Goal: Information Seeking & Learning: Find specific fact

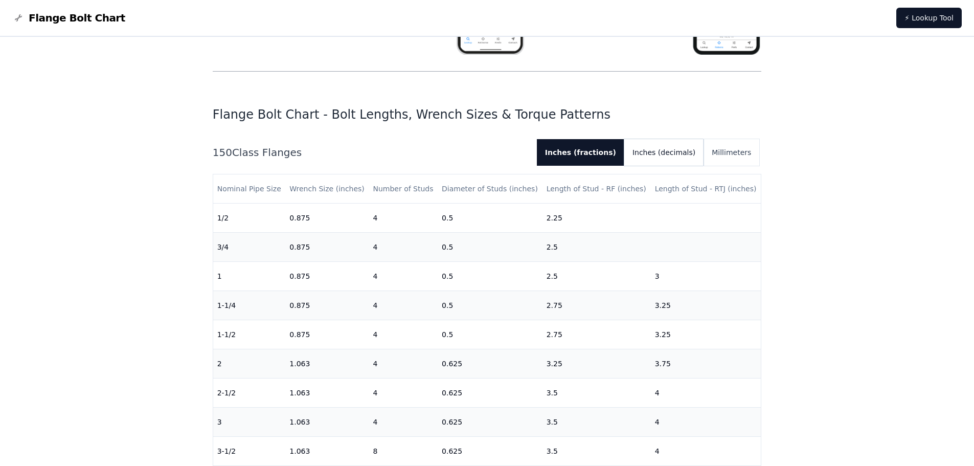
click at [664, 156] on button "Inches (decimals)" at bounding box center [663, 152] width 79 height 27
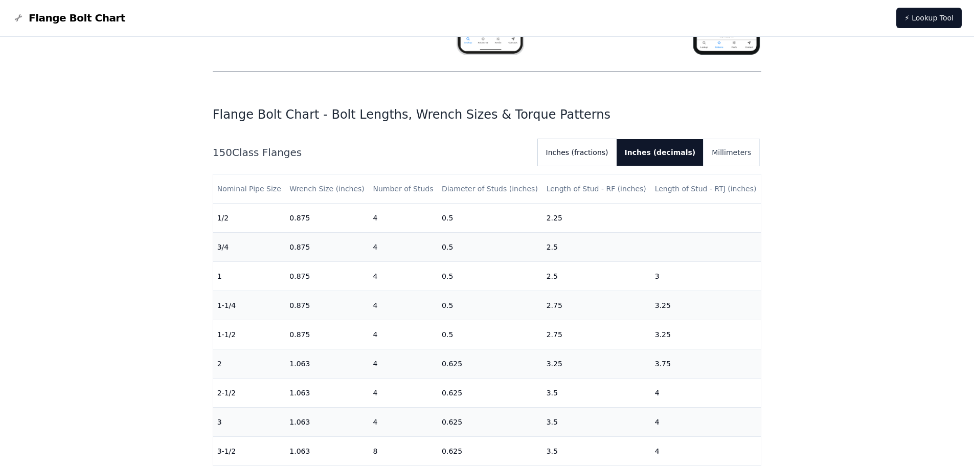
click at [599, 152] on button "Inches (fractions)" at bounding box center [577, 152] width 79 height 27
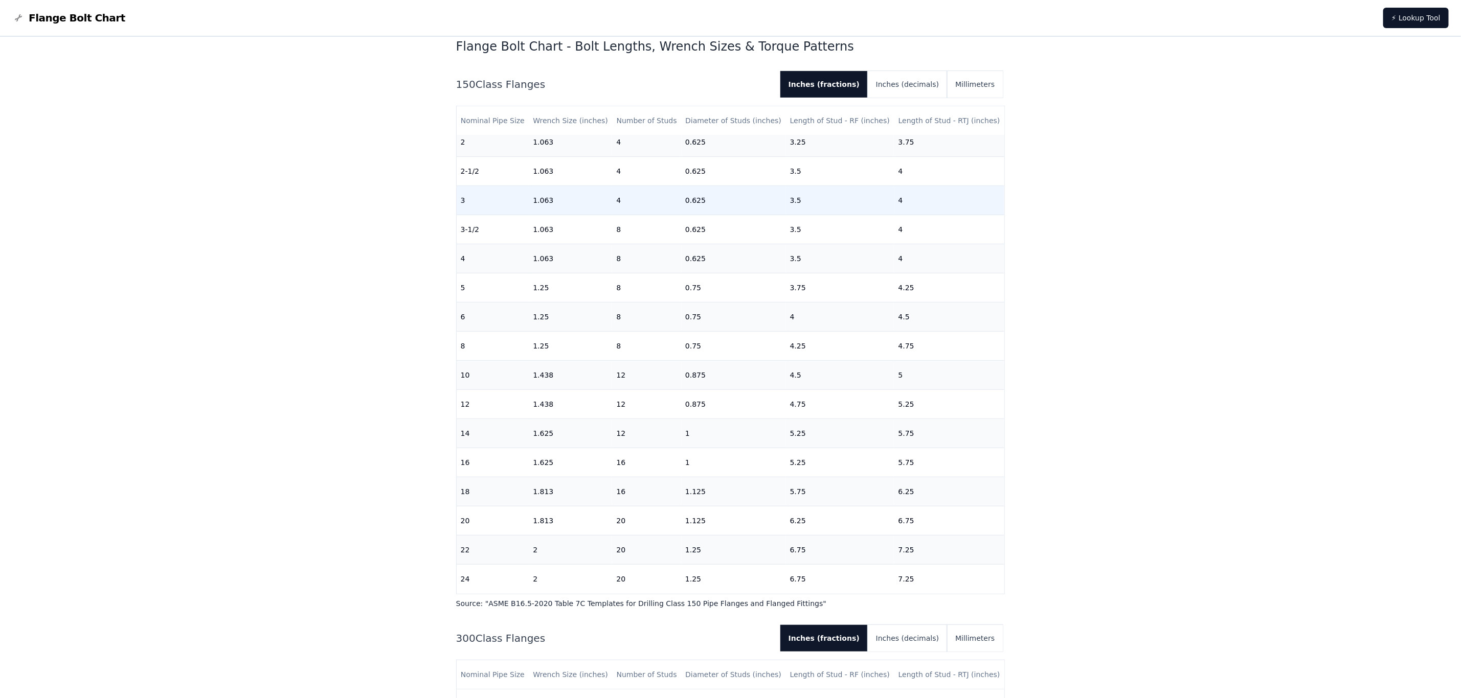
scroll to position [165, 0]
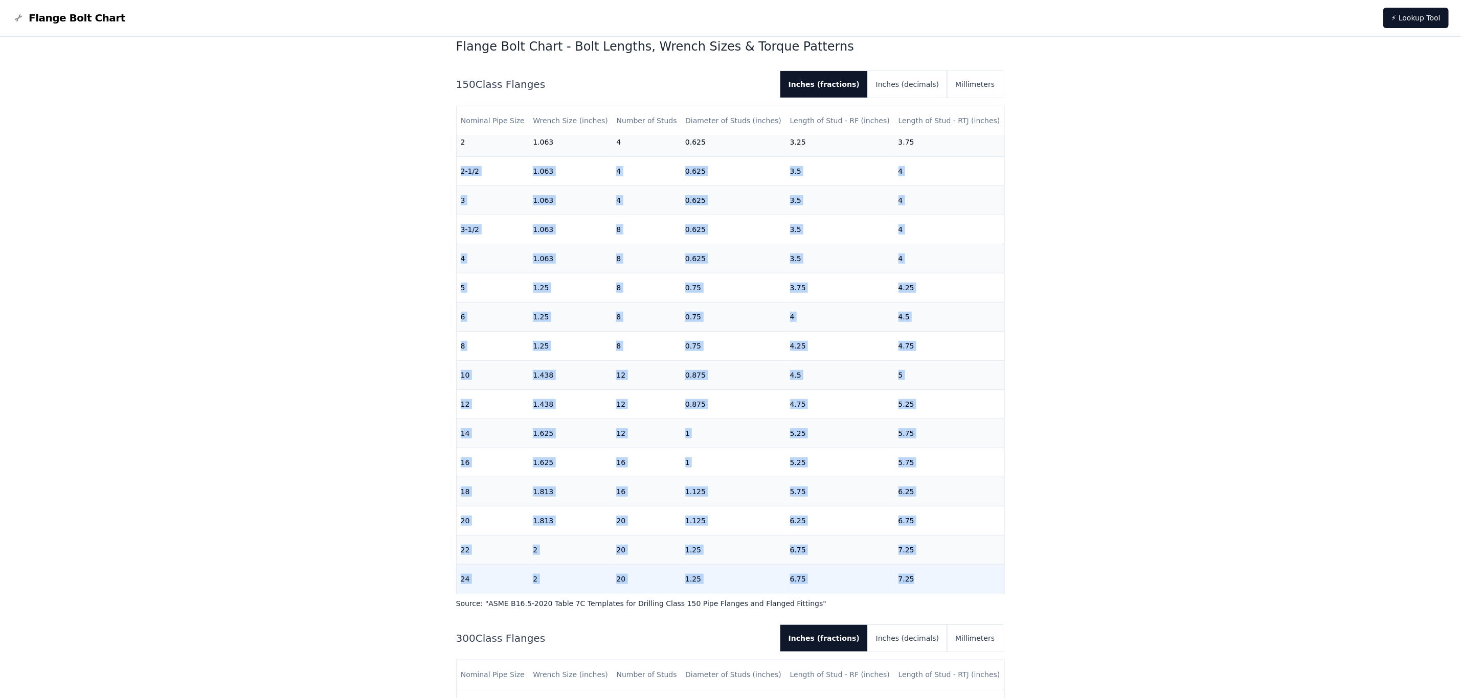
drag, startPoint x: 462, startPoint y: 160, endPoint x: 911, endPoint y: 563, distance: 603.8
click at [911, 465] on tbody "1/2 0.875 4 0.5 2.25 [DATE] 0.875 4 0.5 2.5 1 0.875 4 0.5 2.5 3 1-1/4 0.875 4 0…" at bounding box center [731, 288] width 548 height 612
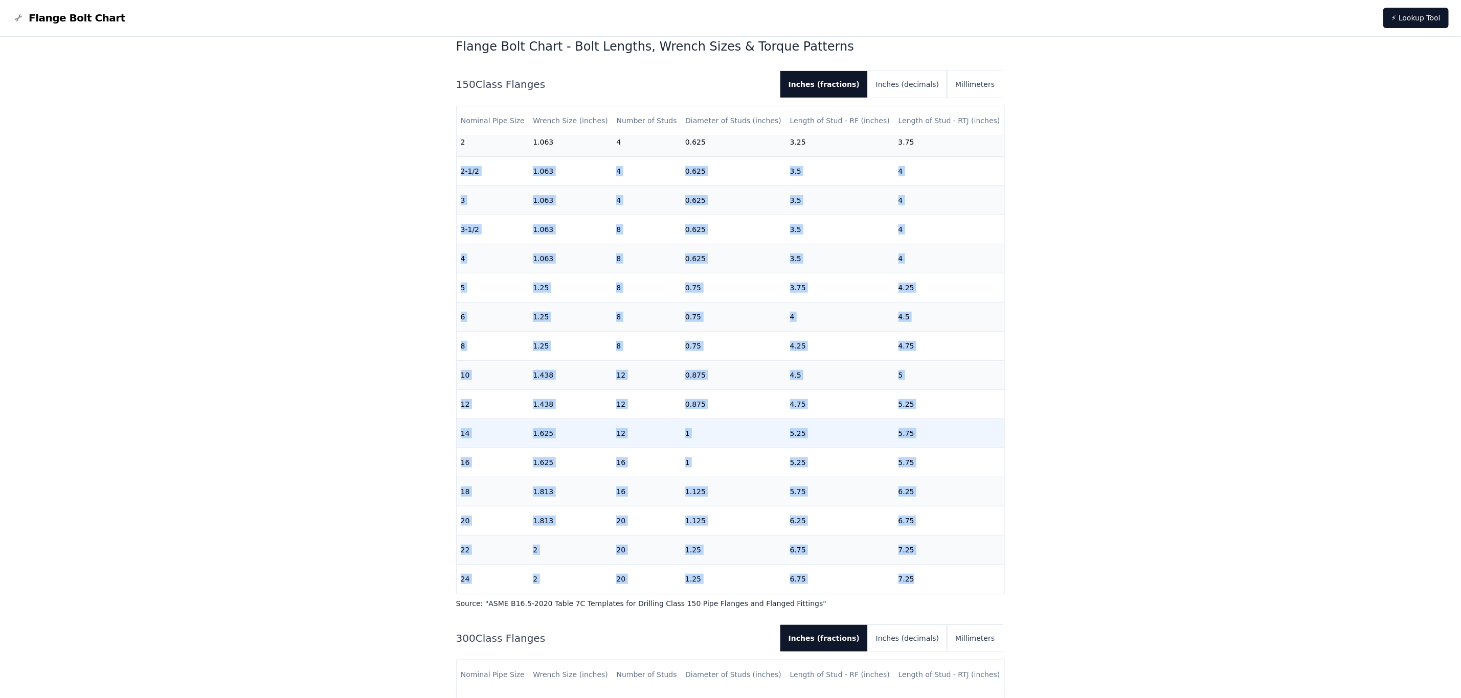
copy tbody "2-1/2 1.063 4 0.625 3.5 4 3 1.063 4 0.625 3.5 4 3-1/2 1.063 8 0.625 3.5 4 4 1.0…"
click at [485, 115] on th "Nominal Pipe Size" at bounding box center [493, 120] width 73 height 29
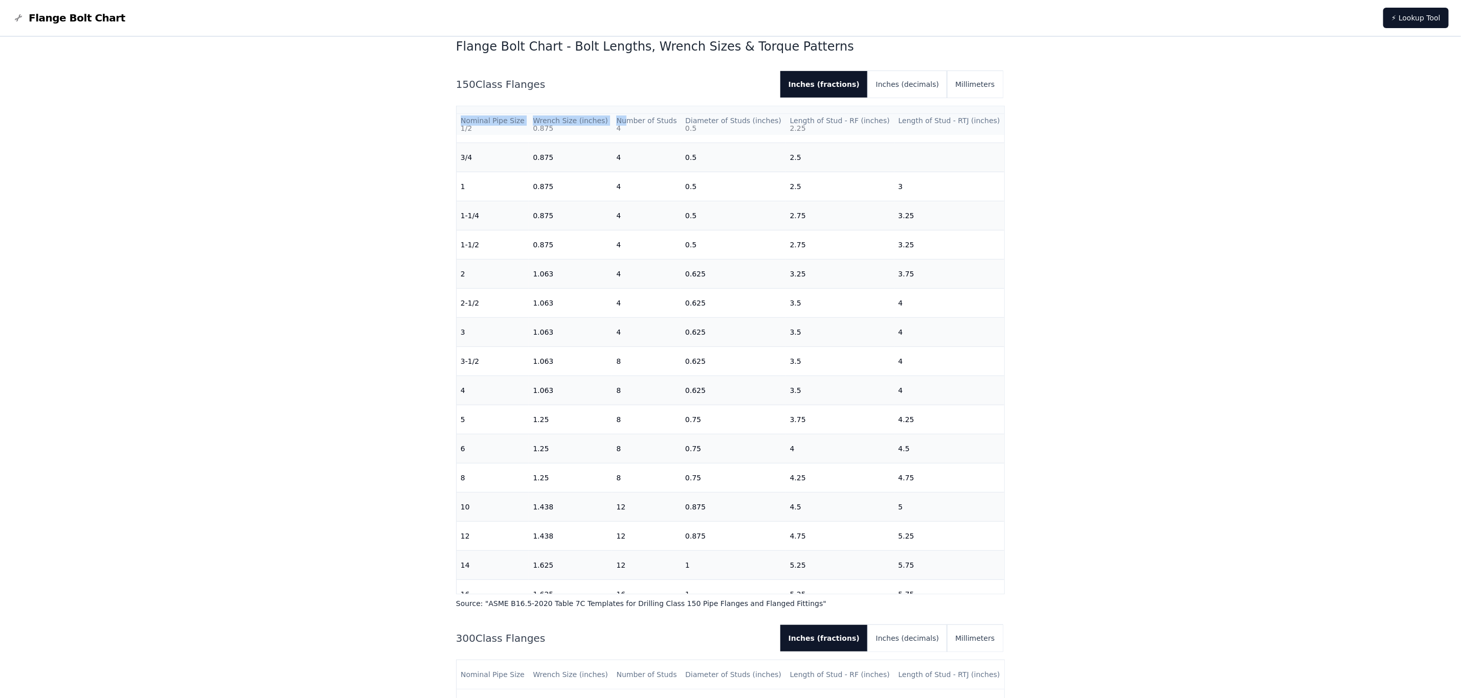
scroll to position [3, 0]
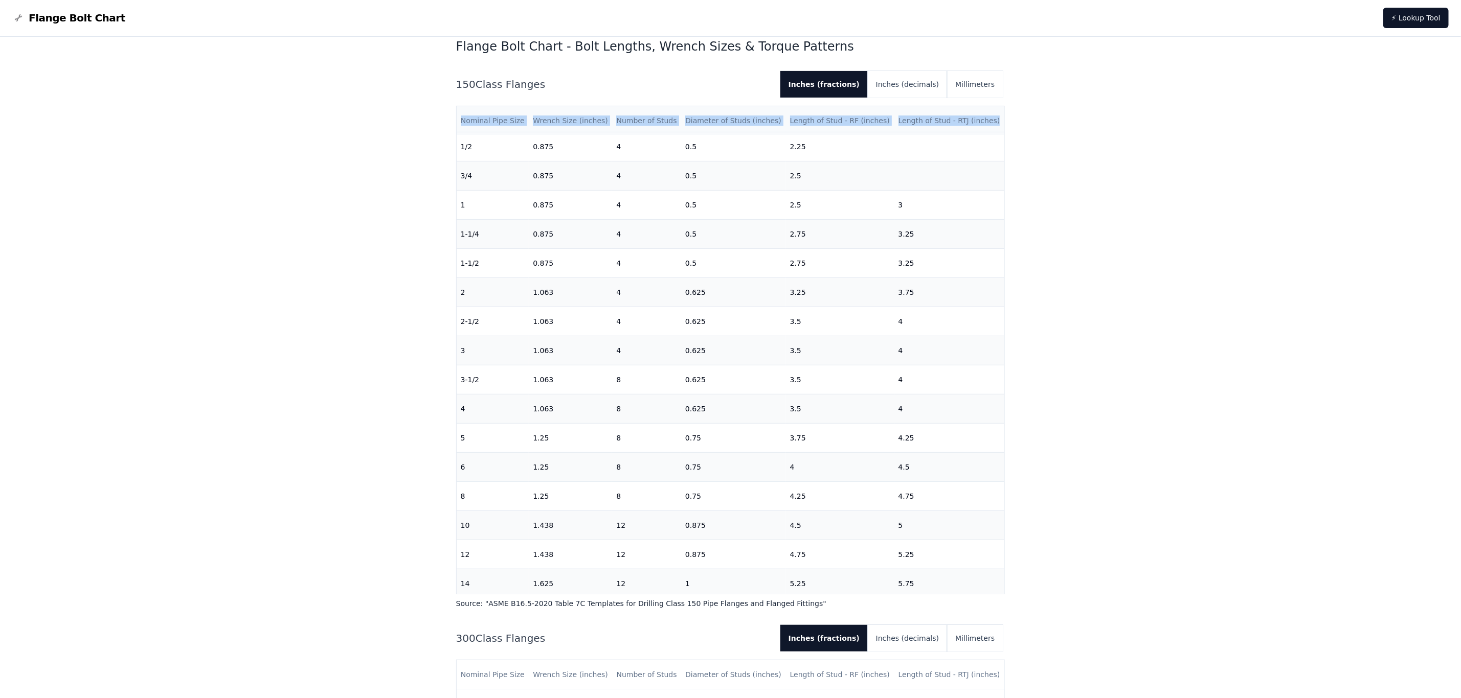
drag, startPoint x: 461, startPoint y: 122, endPoint x: 986, endPoint y: 126, distance: 525.6
click at [973, 126] on tr "Nominal Pipe Size Wrench Size (inches) Number of Studs Diameter of Studs (inche…" at bounding box center [731, 120] width 548 height 29
copy tr "Nominal Pipe Size Wrench Size (inches) Number of Studs Diameter of Studs (inche…"
click at [901, 82] on button "Inches (decimals)" at bounding box center [907, 84] width 79 height 27
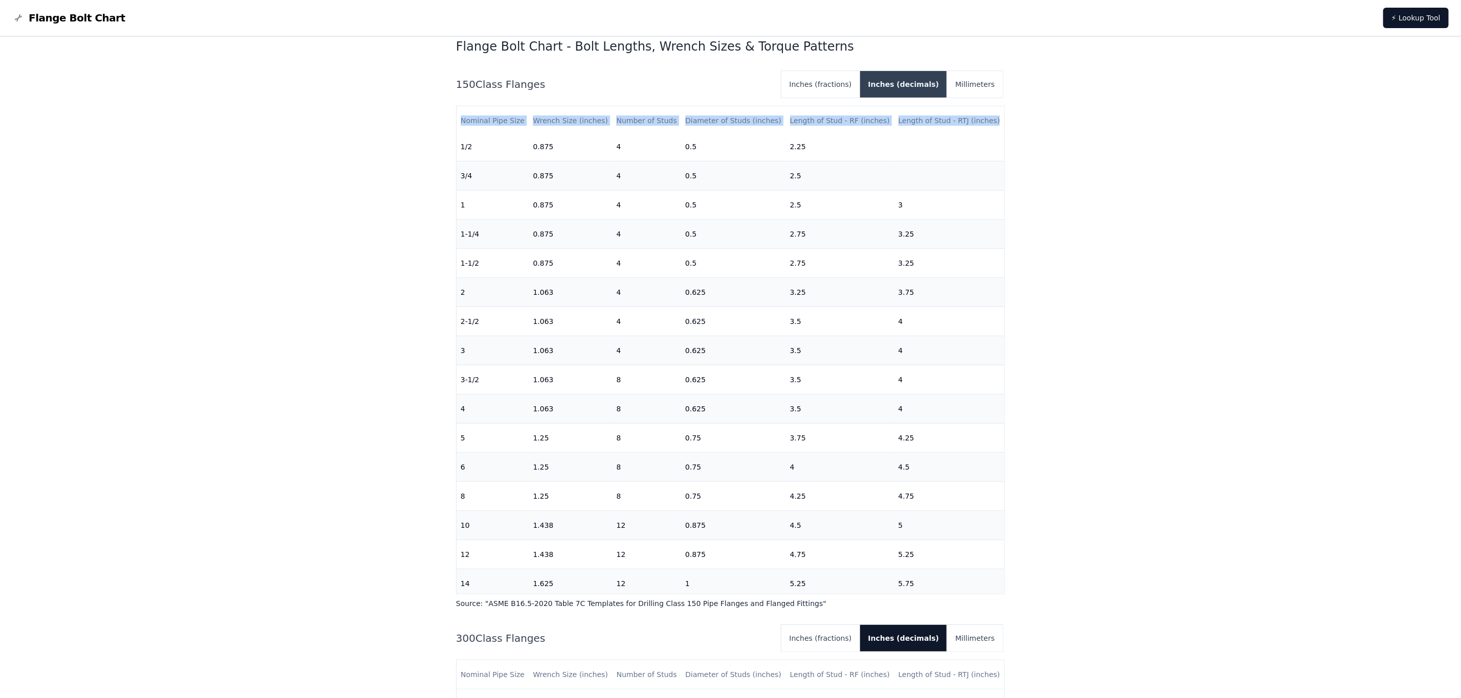
click at [899, 83] on button "Inches (decimals)" at bounding box center [903, 84] width 87 height 27
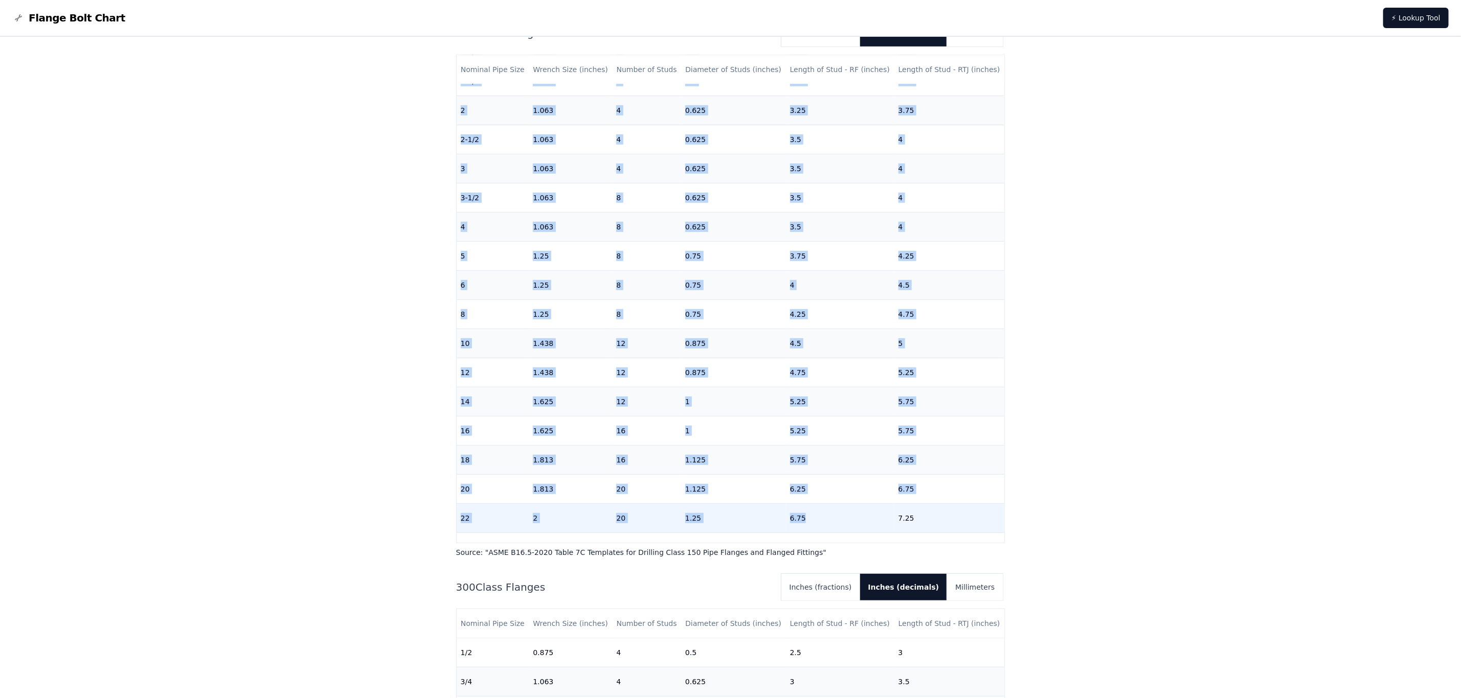
scroll to position [165, 0]
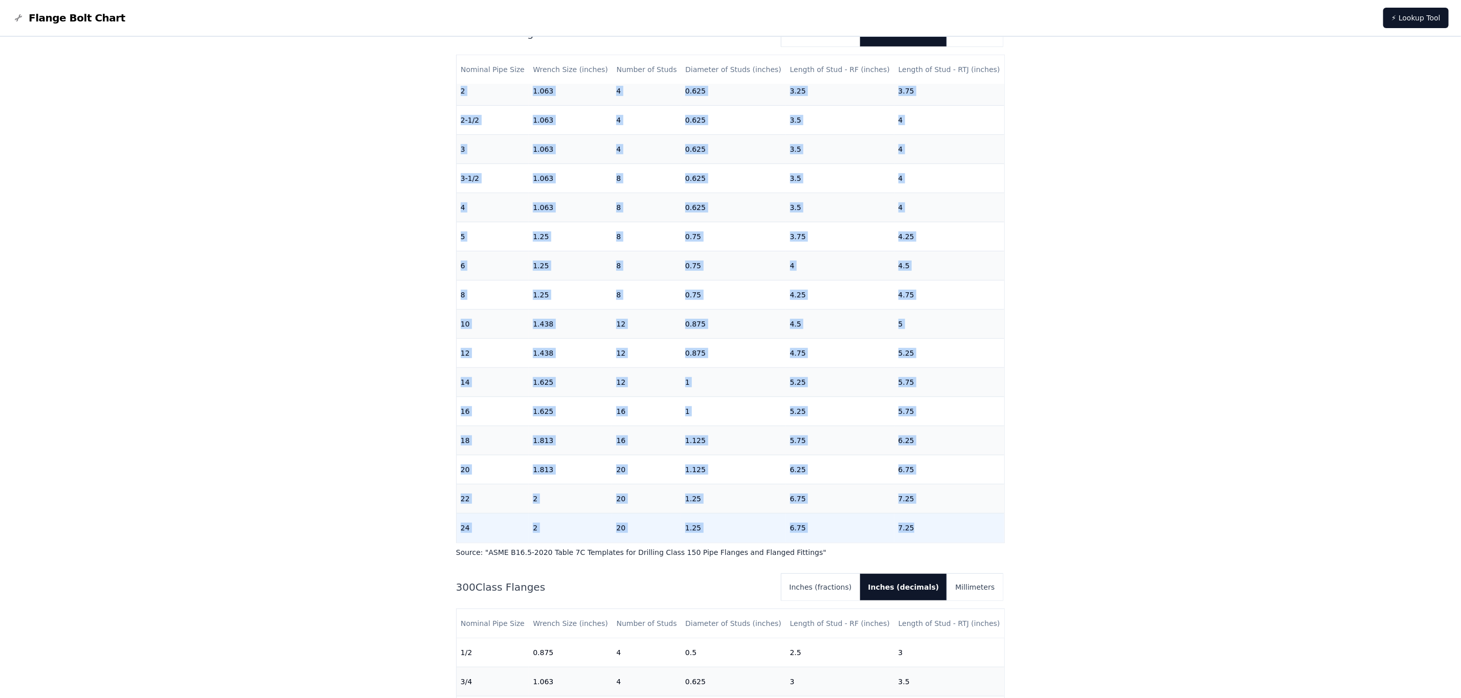
drag, startPoint x: 460, startPoint y: 98, endPoint x: 924, endPoint y: 526, distance: 631.0
click at [924, 465] on tbody "1/2 0.875 4 0.5 2.25 [DATE] 0.875 4 0.5 2.5 1 0.875 4 0.5 2.5 3 1-1/4 0.875 4 0…" at bounding box center [731, 237] width 548 height 612
copy tbody "1/2 0.875 4 0.5 2.25 [DATE] 0.875 4 0.5 2.5 1 0.875 4 0.5 2.5 3 1-1/4 0.875 4 0…"
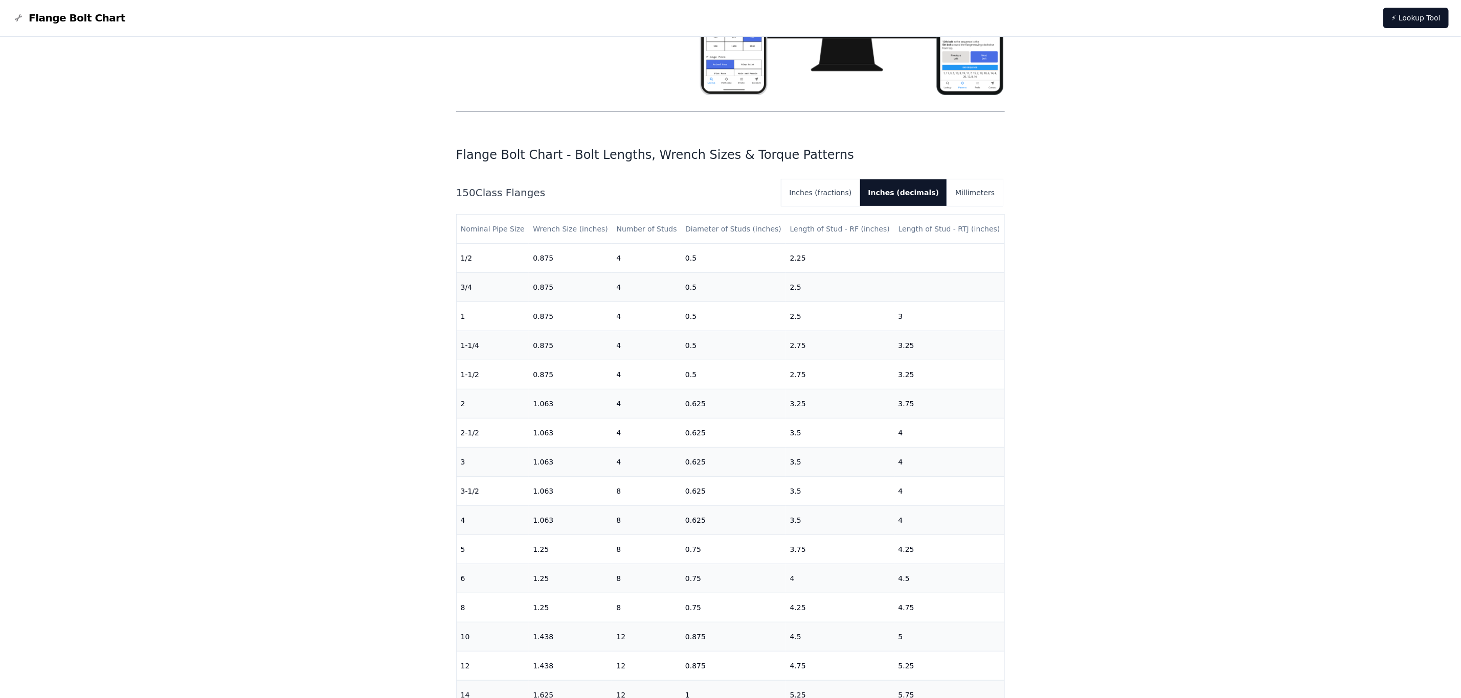
scroll to position [0, 0]
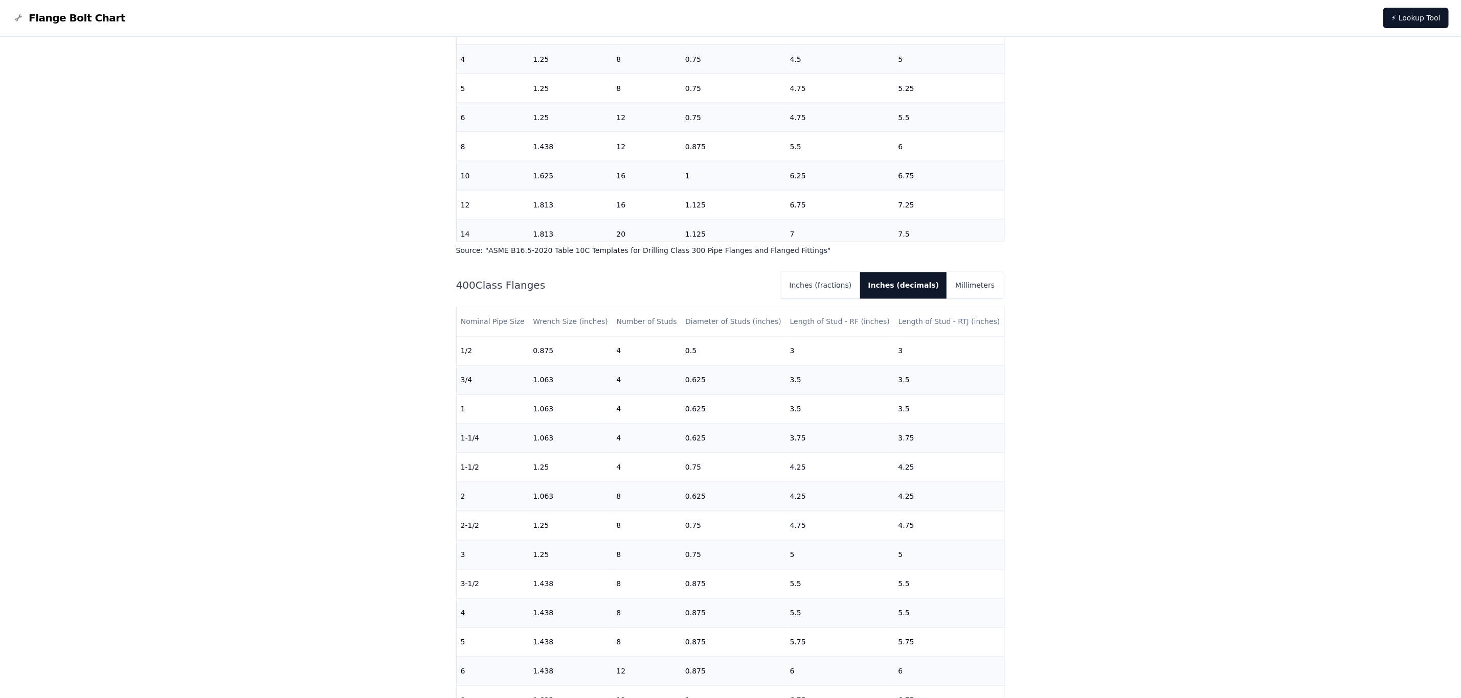
drag, startPoint x: 234, startPoint y: 468, endPoint x: 262, endPoint y: 514, distance: 54.6
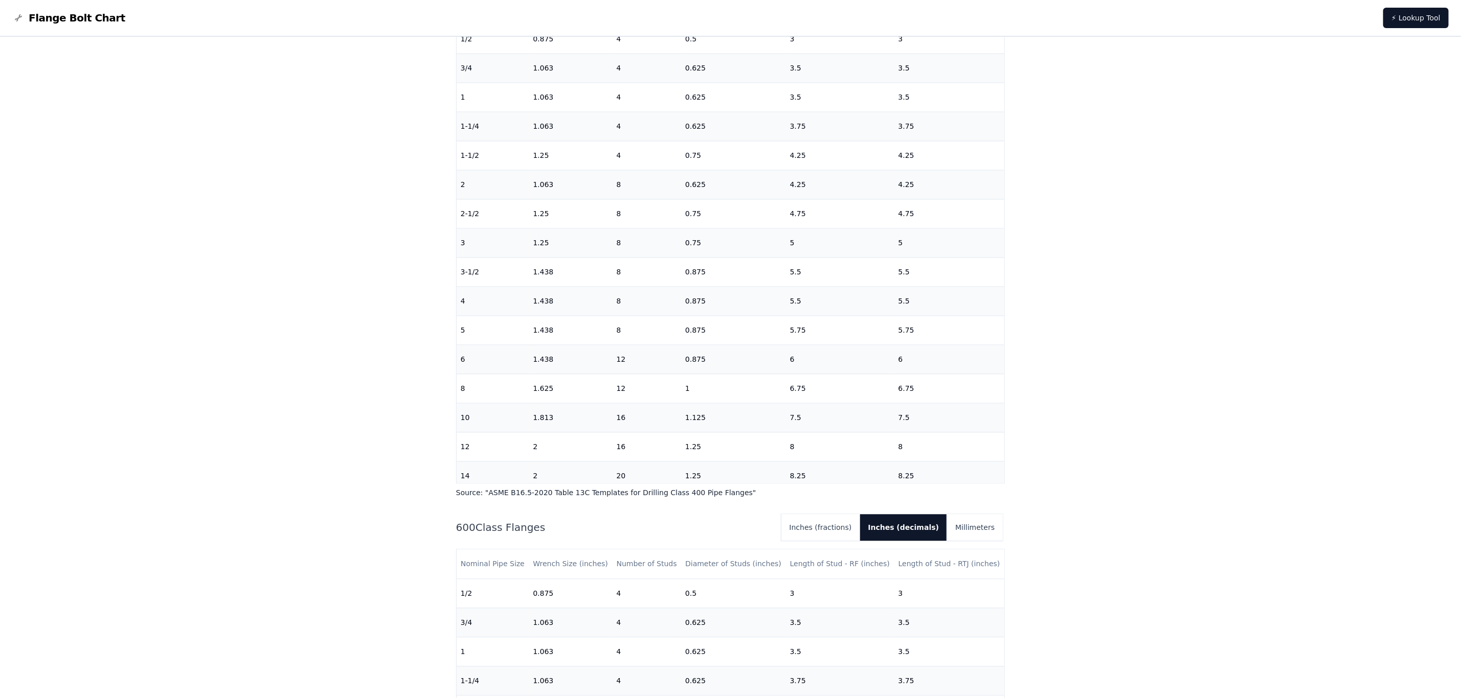
drag, startPoint x: 262, startPoint y: 511, endPoint x: 289, endPoint y: 465, distance: 53.6
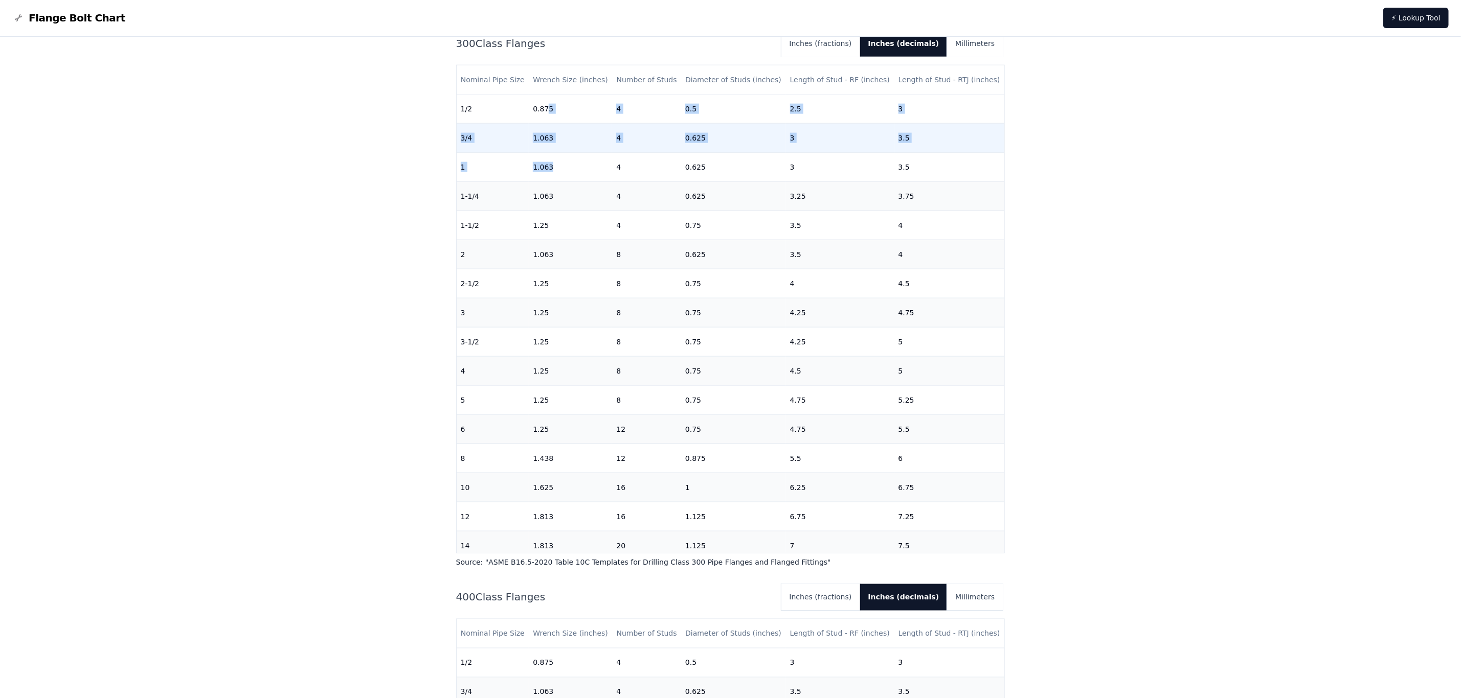
drag, startPoint x: 547, startPoint y: 108, endPoint x: 547, endPoint y: 135, distance: 27.1
click at [548, 167] on tbody "1/2 0.875 4 0.5 2.5 3 3/4 1.063 4 0.625 3 3.5 1 1.063 4 0.625 3 3.5 1-1/4 1.063…" at bounding box center [731, 401] width 548 height 612
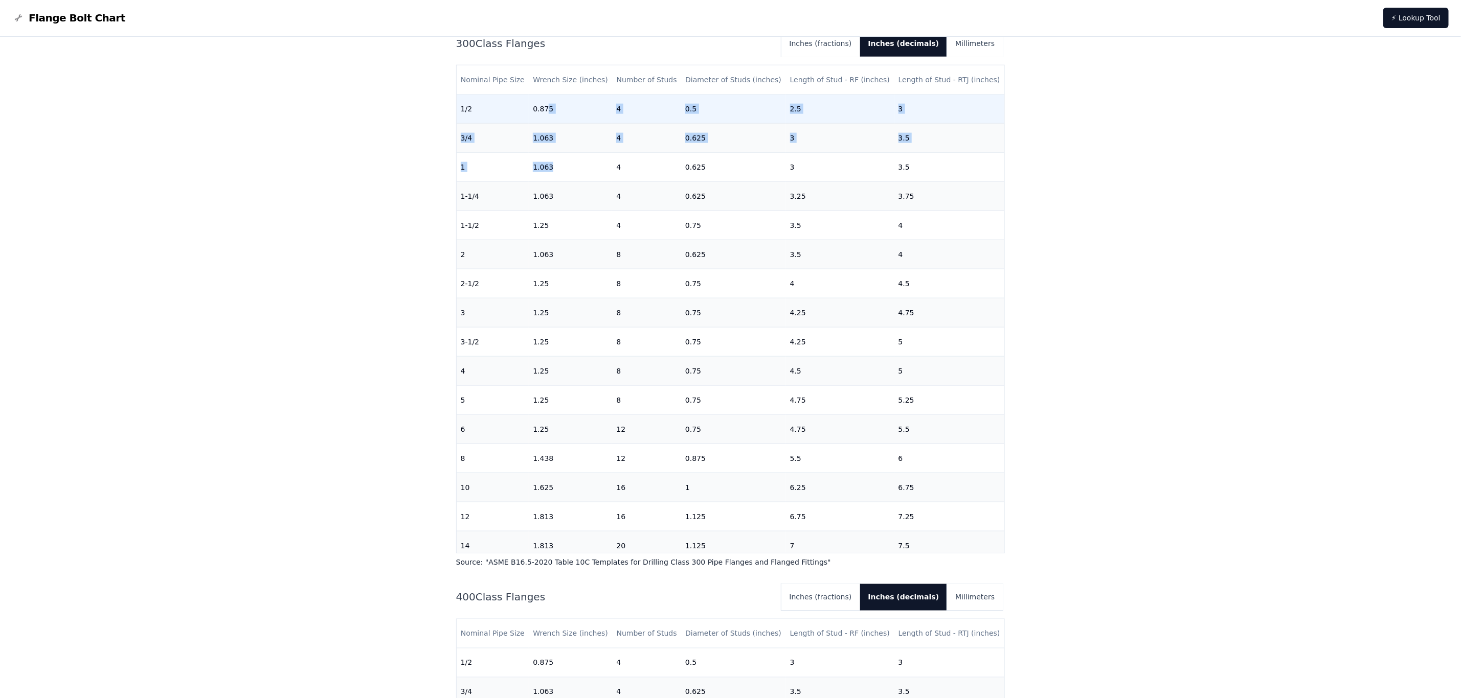
click at [546, 121] on td "0.875" at bounding box center [570, 109] width 83 height 29
drag, startPoint x: 529, startPoint y: 100, endPoint x: 552, endPoint y: 105, distance: 23.5
click at [552, 105] on td "0.875" at bounding box center [570, 109] width 83 height 29
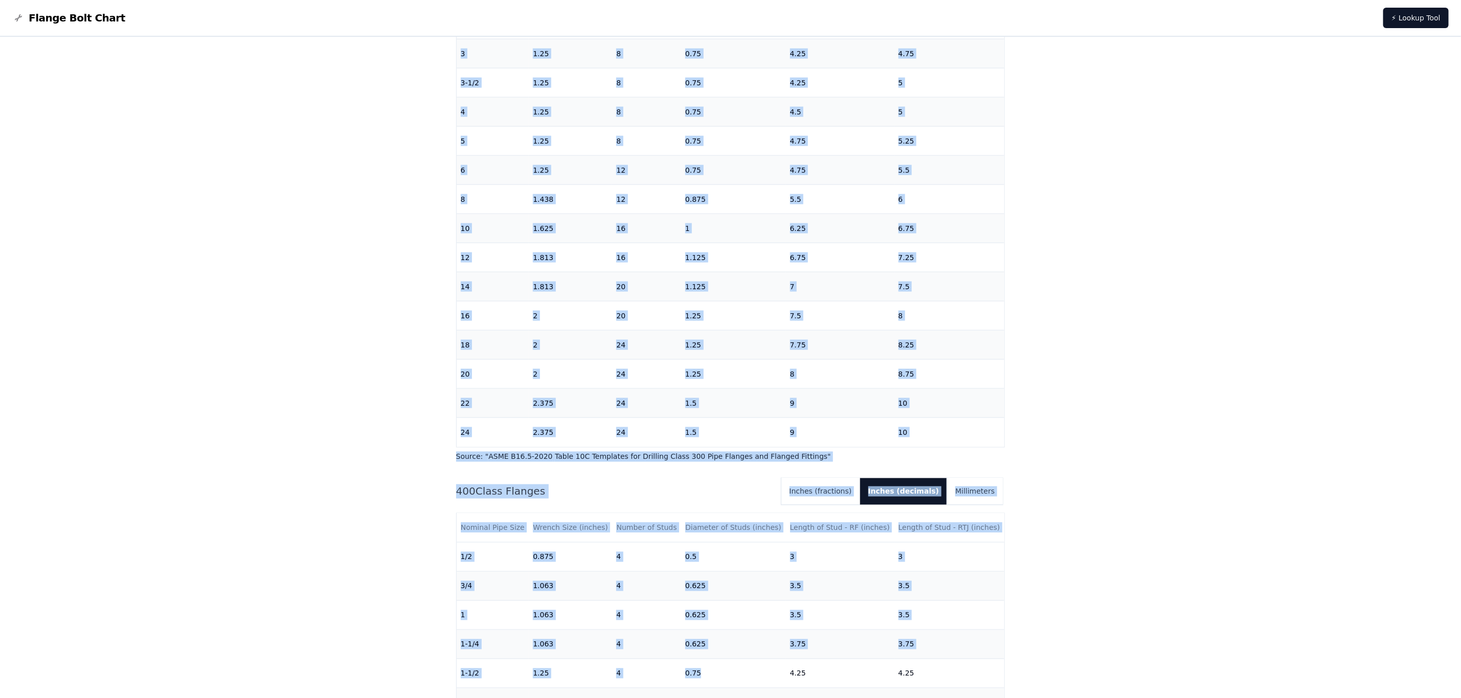
scroll to position [1165, 0]
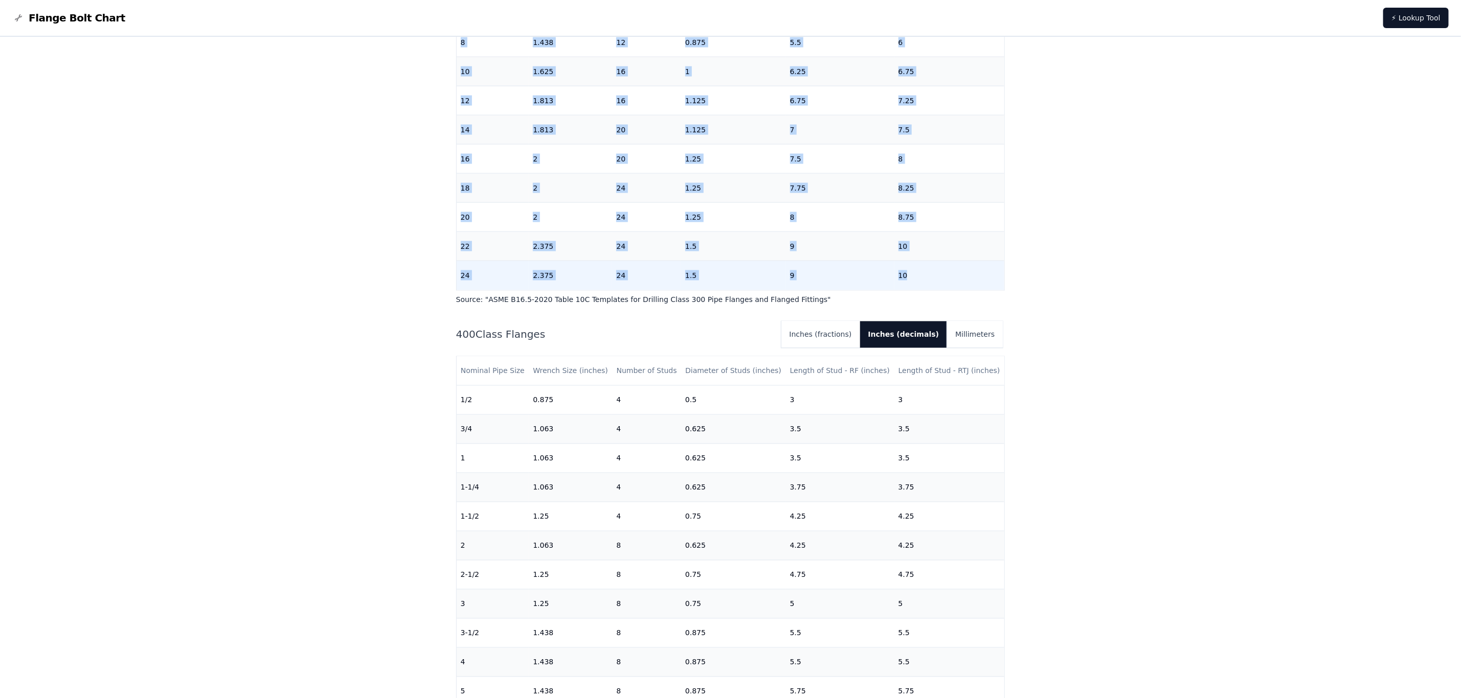
drag, startPoint x: 460, startPoint y: 363, endPoint x: 927, endPoint y: 273, distance: 475.5
copy tbody "1/2 0.875 4 0.5 2.5 3 3/4 1.063 4 0.625 3 3.5 1 1.063 4 0.625 3 3.5 1-1/4 1.063…"
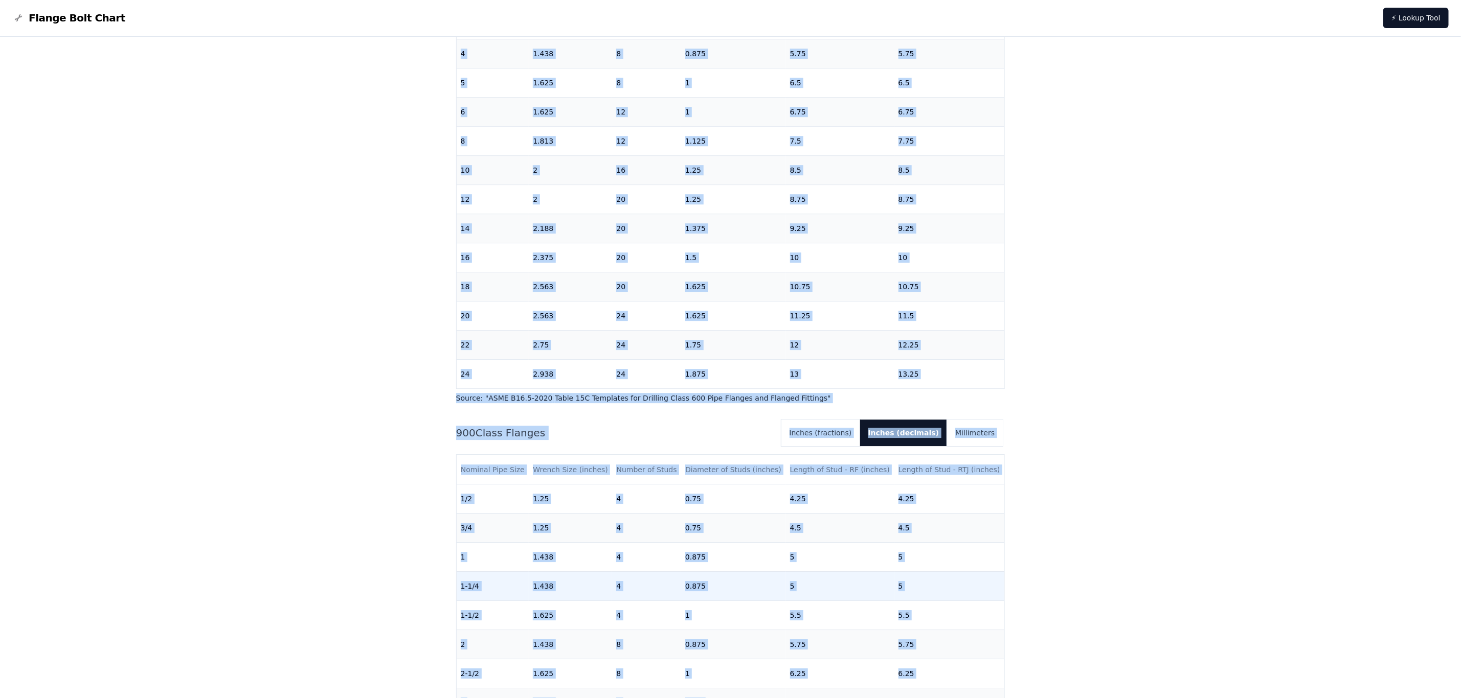
scroll to position [2212, 0]
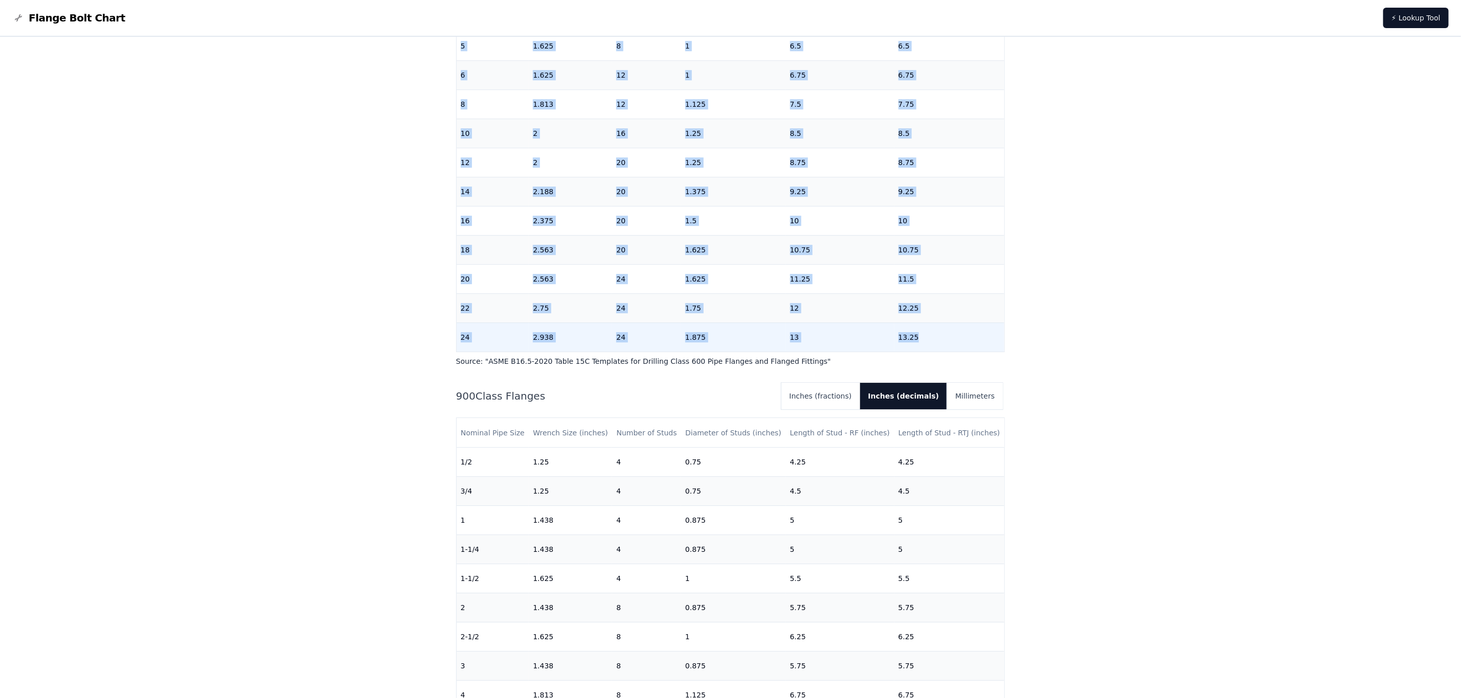
drag, startPoint x: 460, startPoint y: 342, endPoint x: 908, endPoint y: 333, distance: 448.5
click at [908, 333] on tbody "1/2 0.875 4 0.5 3 3 3/4 1.063 4 0.625 3.5 3.5 1 1.063 4 0.625 3.5 3.5 1-1/4 1.0…" at bounding box center [731, 46] width 548 height 612
copy tbody "1/2 0.875 4 0.5 3 3 3/4 1.063 4 0.625 3.5 3.5 1 1.063 4 0.625 3.5 3.5 1-1/4 1.0…"
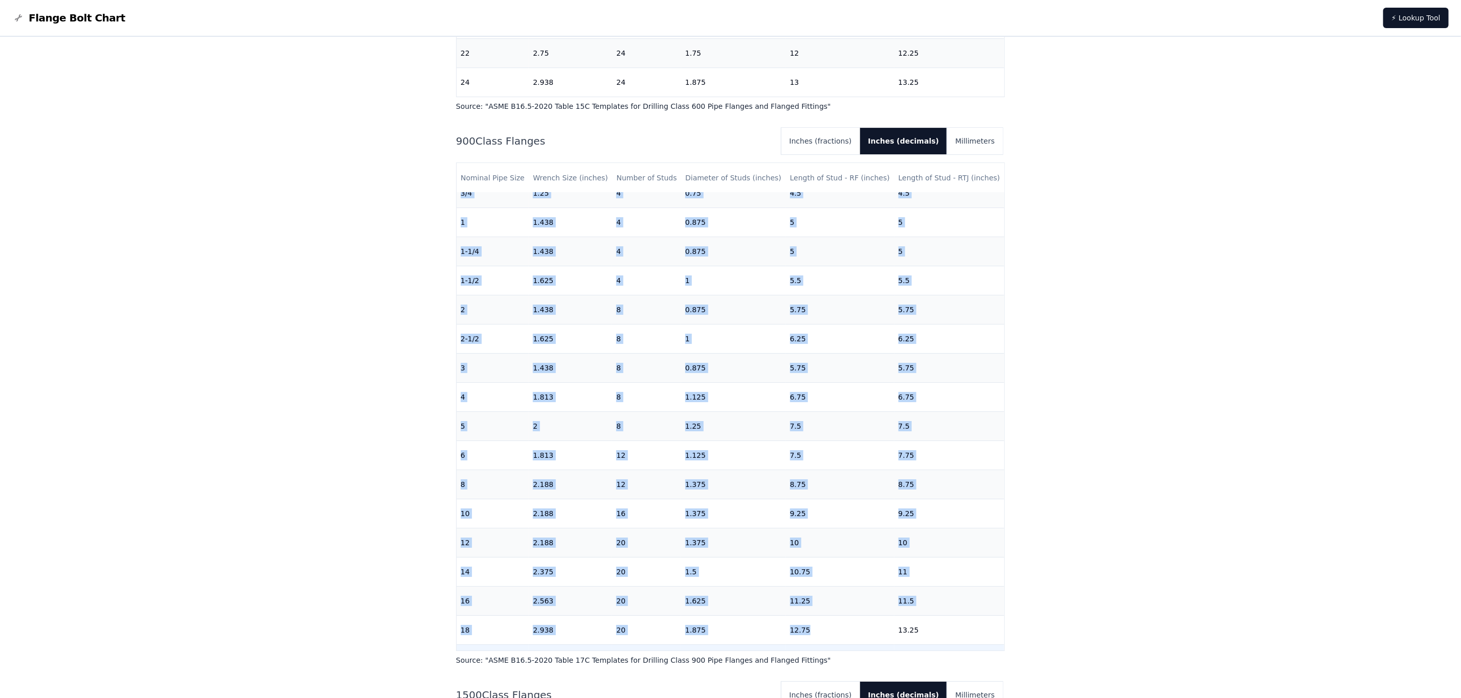
scroll to position [106, 0]
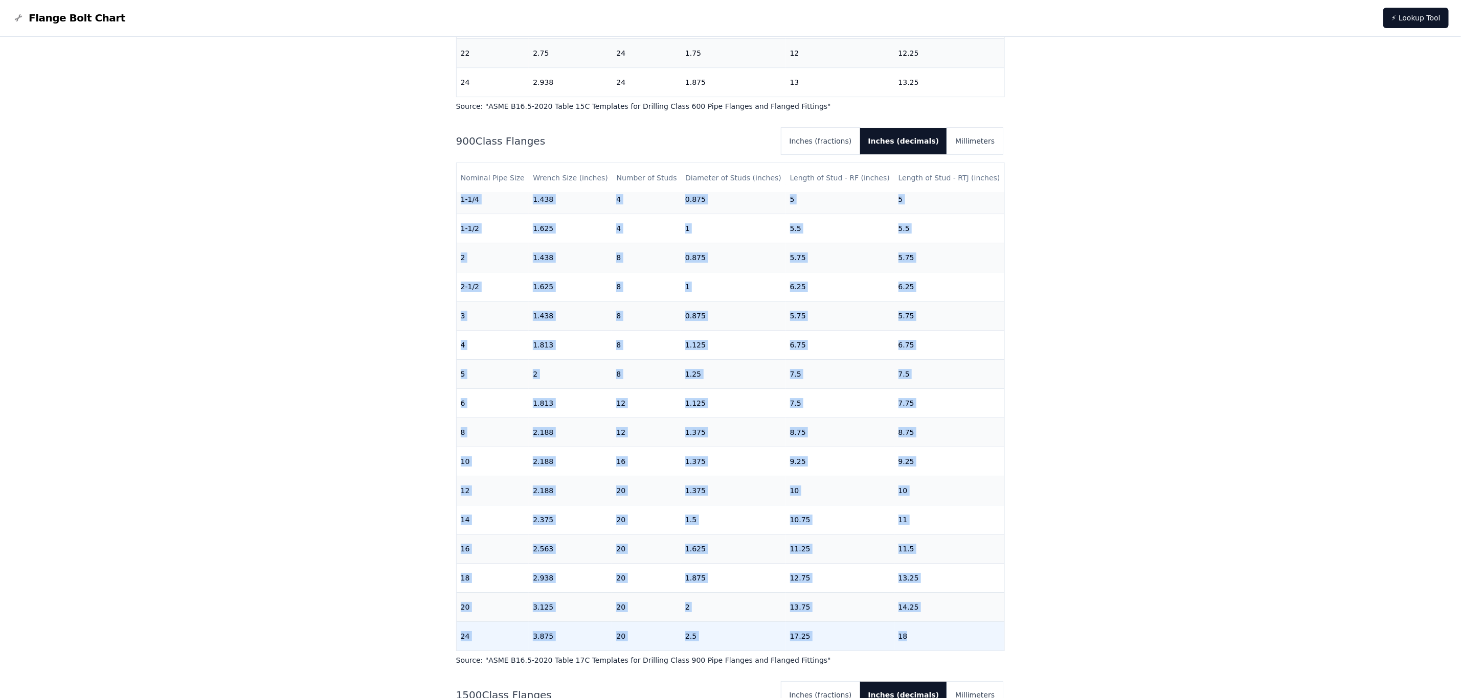
drag, startPoint x: 460, startPoint y: 204, endPoint x: 938, endPoint y: 630, distance: 640.2
click at [938, 465] on tbody "1/2 1.25 4 0.75 4.25 4.25 [DATE] 1.25 4 0.75 4.5 4.5 1 1.438 4 0.875 5 5 1-1/4 …" at bounding box center [731, 374] width 548 height 554
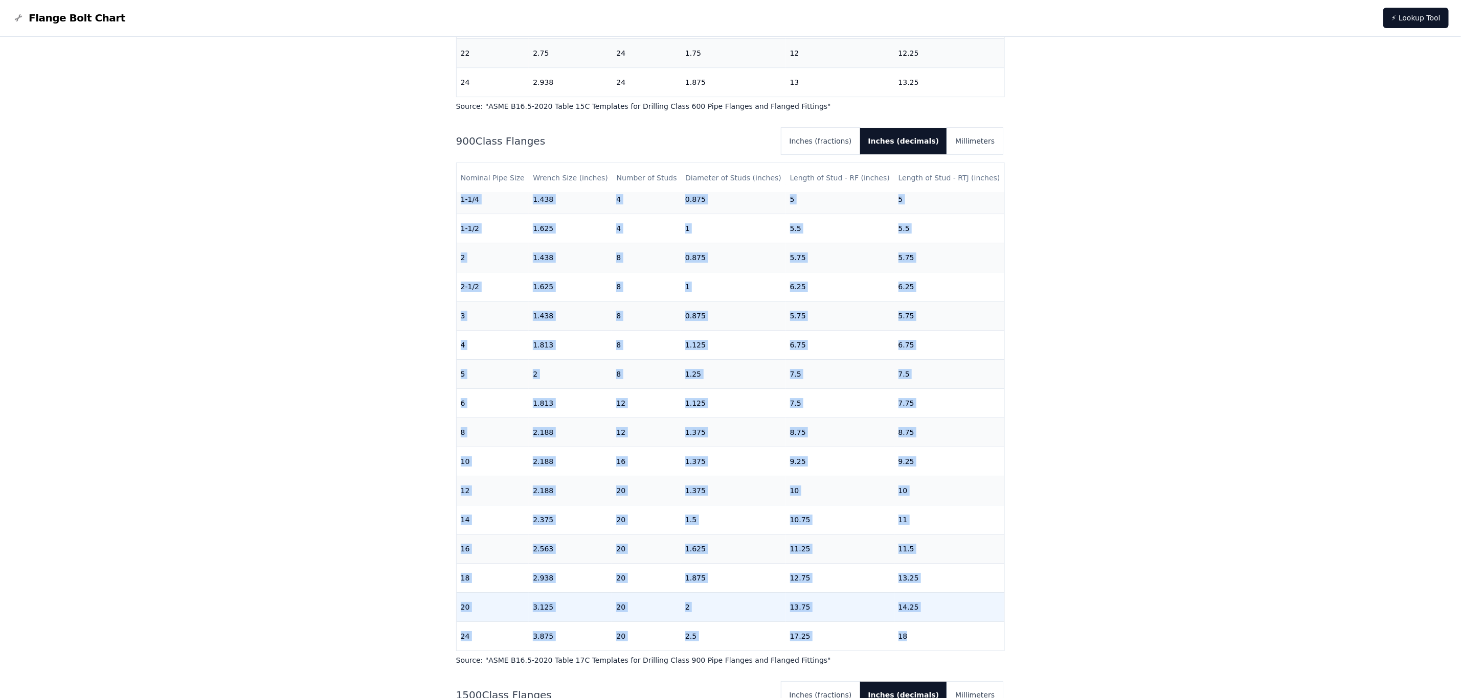
copy tbody "1/2 1.25 4 0.75 4.25 4.25 [DATE] 1.25 4 0.75 4.5 4.5 1 1.438 4 0.875 5 5 1-1/4 …"
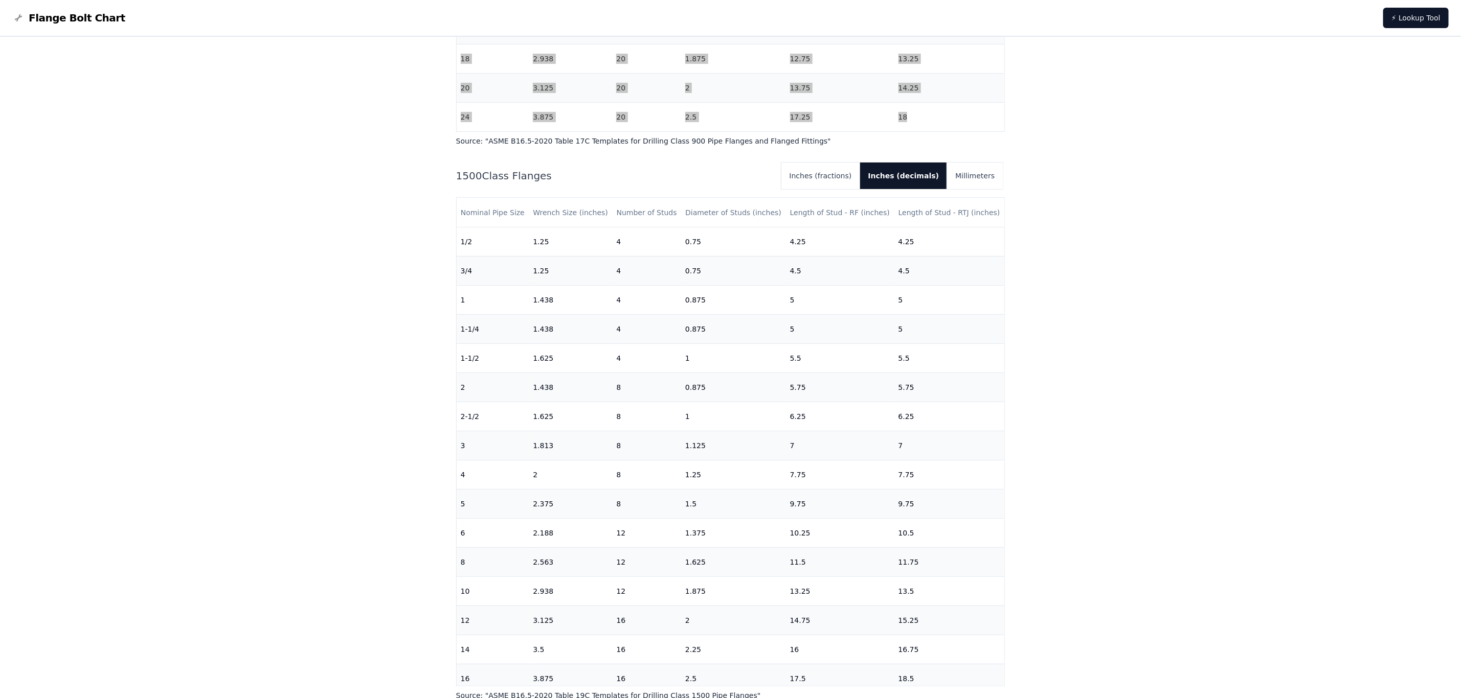
scroll to position [3029, 0]
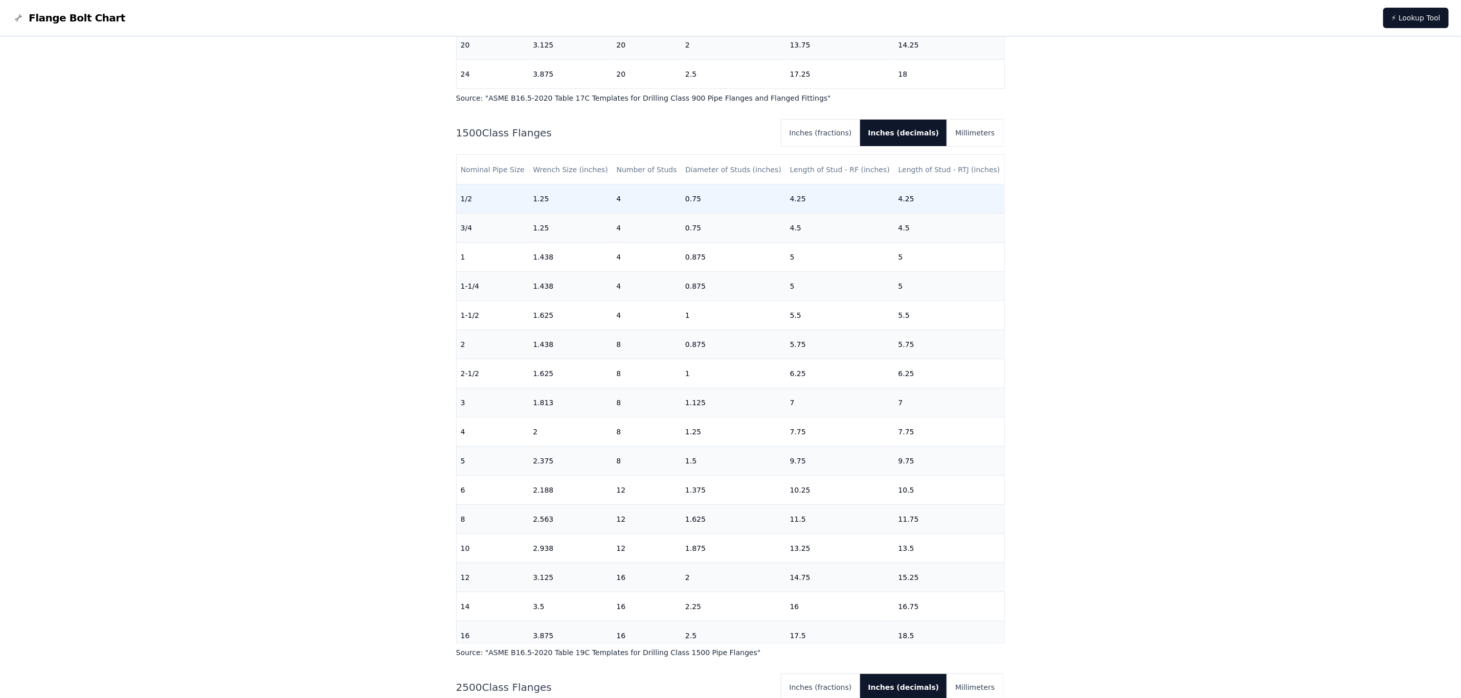
click at [459, 195] on td "1/2" at bounding box center [493, 198] width 73 height 29
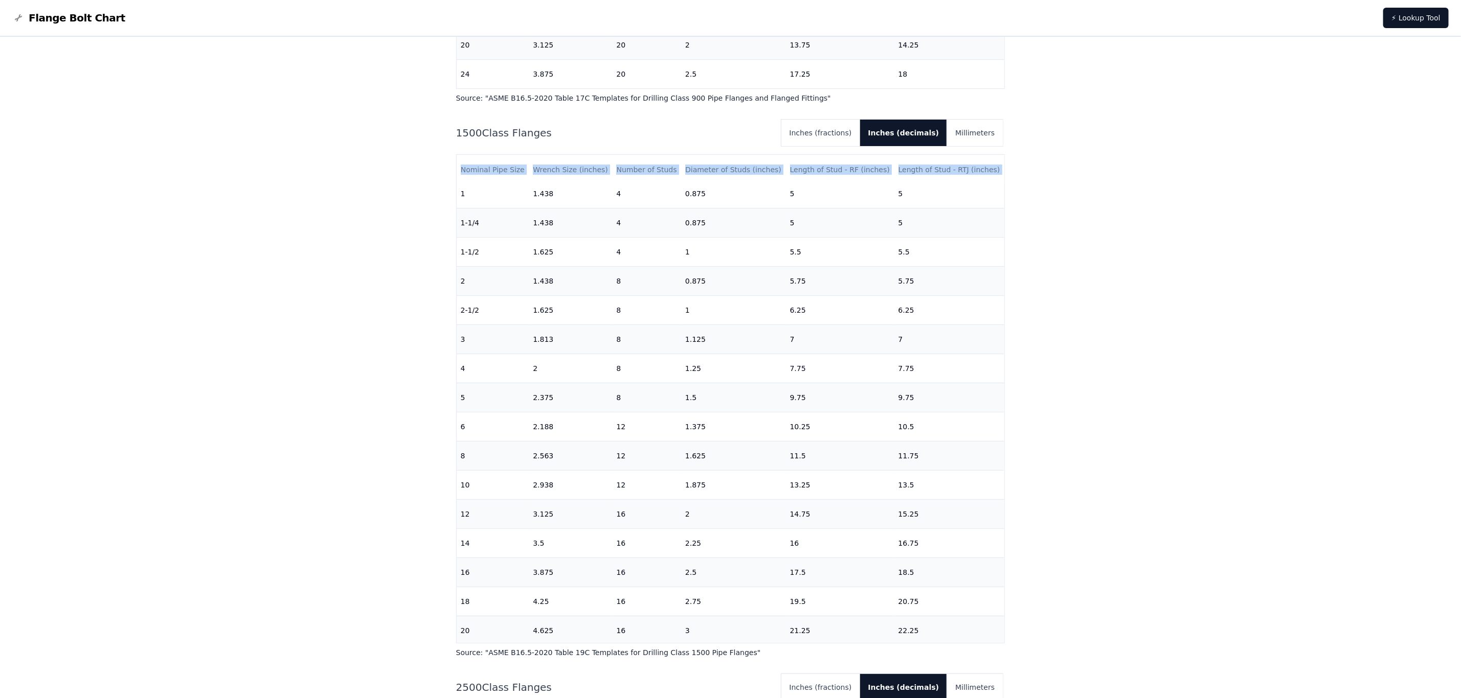
scroll to position [106, 0]
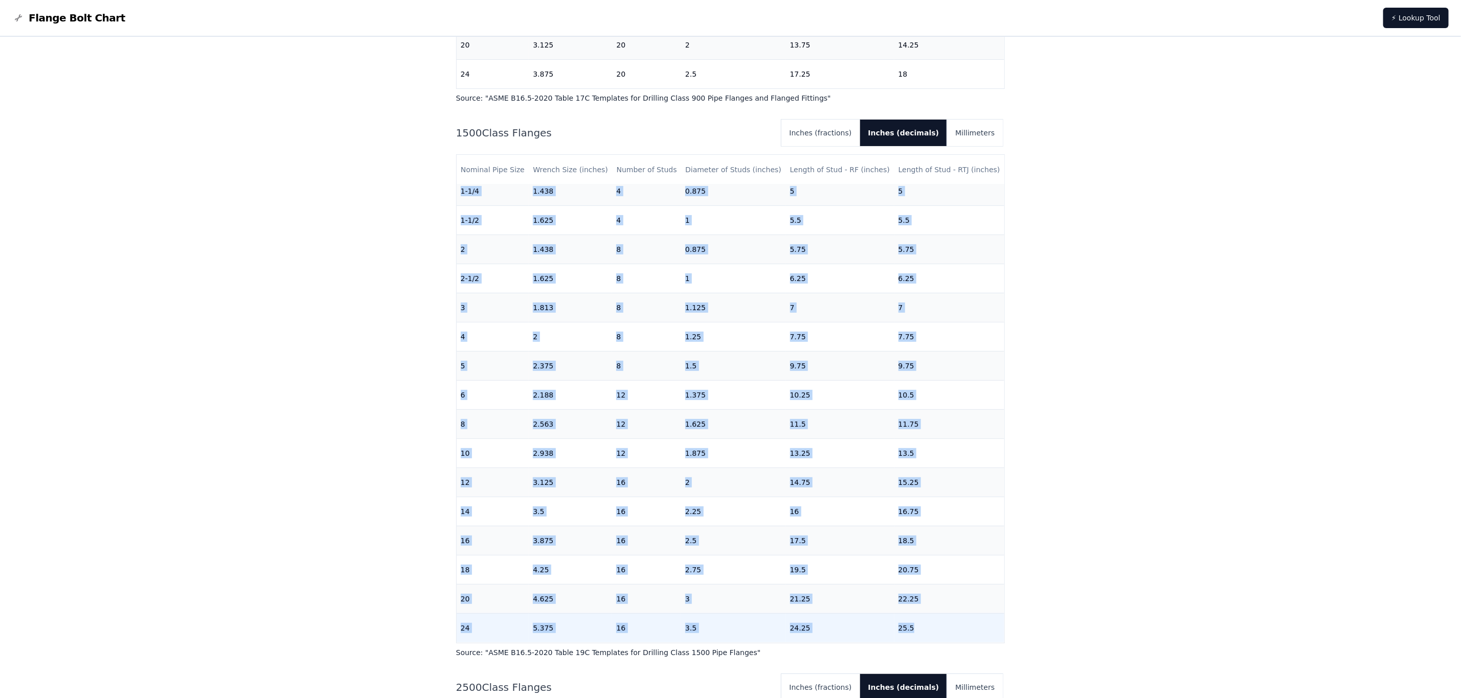
drag, startPoint x: 462, startPoint y: 198, endPoint x: 946, endPoint y: 621, distance: 643.5
click at [946, 465] on tbody "1/2 1.25 4 0.75 4.25 4.25 [DATE] 1.25 4 0.75 4.5 4.5 1 1.438 4 0.875 5 5 1-1/4 …" at bounding box center [731, 366] width 548 height 554
copy tbody "1/2 1.25 4 0.75 4.25 4.25 [DATE] 1.25 4 0.75 4.5 4.5 1 1.438 4 0.875 5 5 1-1/4 …"
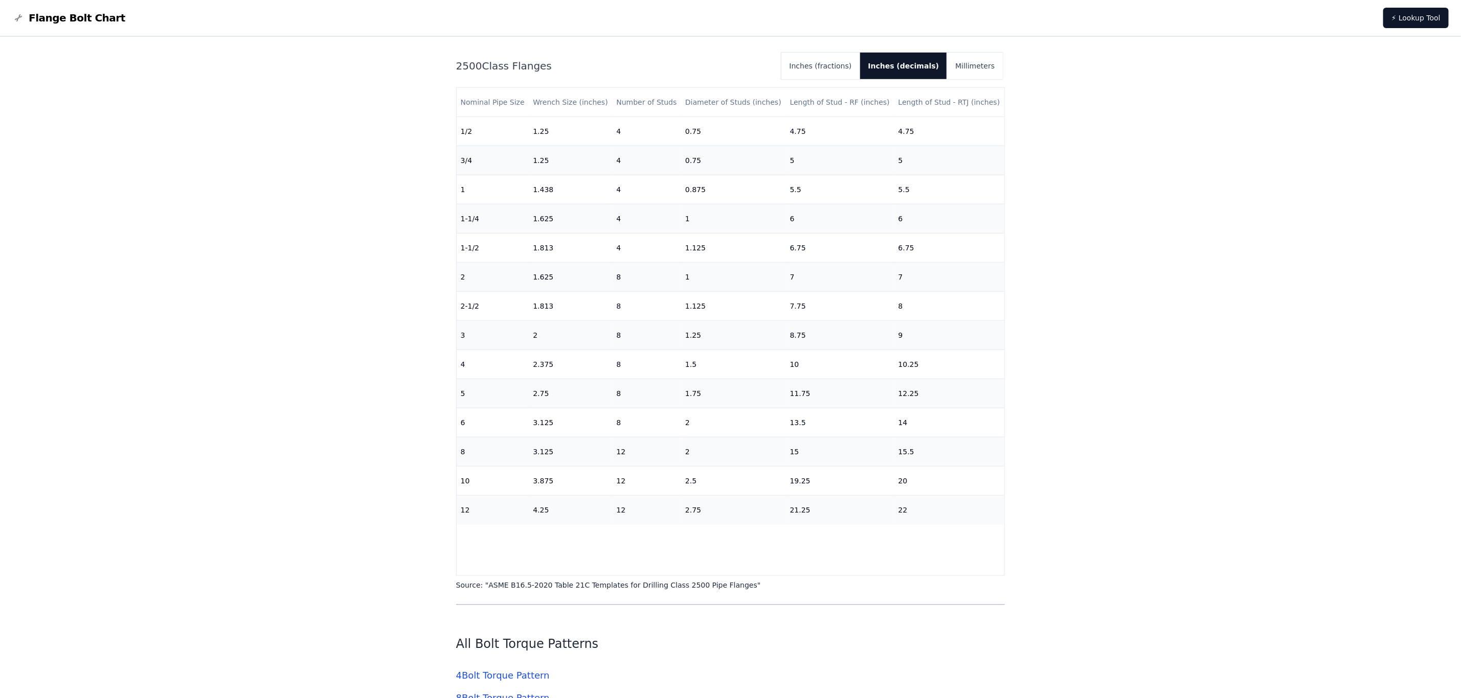
scroll to position [3592, 0]
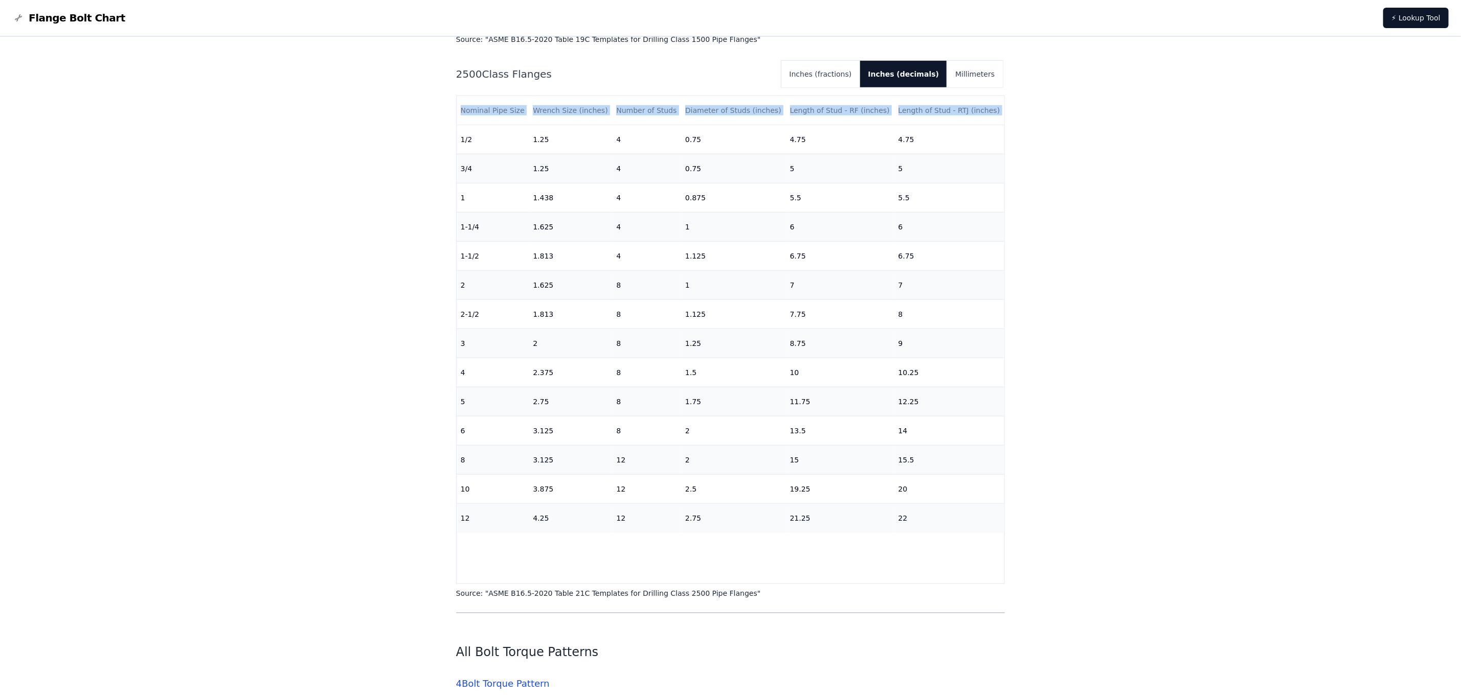
drag, startPoint x: 461, startPoint y: 189, endPoint x: 952, endPoint y: 543, distance: 606.4
click at [952, 465] on div "Nominal Pipe Size Wrench Size (inches) Number of Studs Diameter of Studs (inche…" at bounding box center [730, 340] width 549 height 489
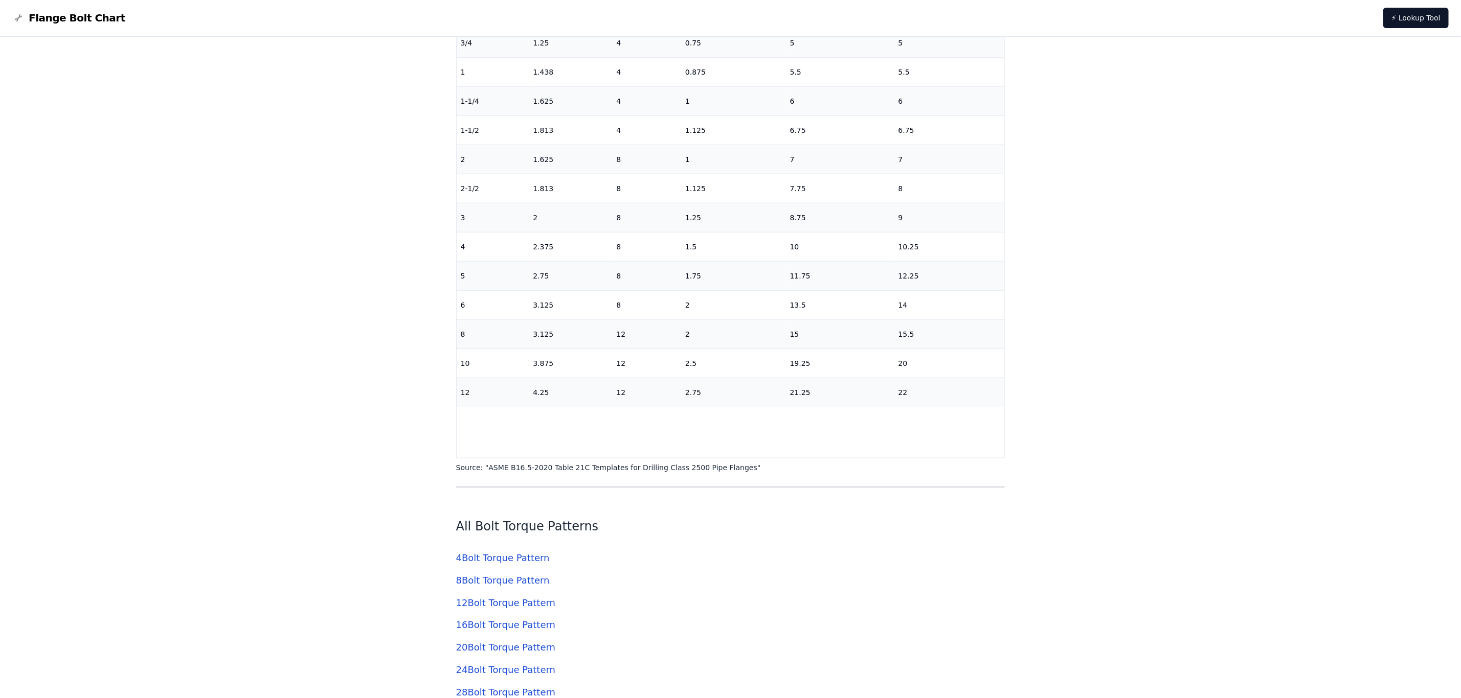
scroll to position [3796, 0]
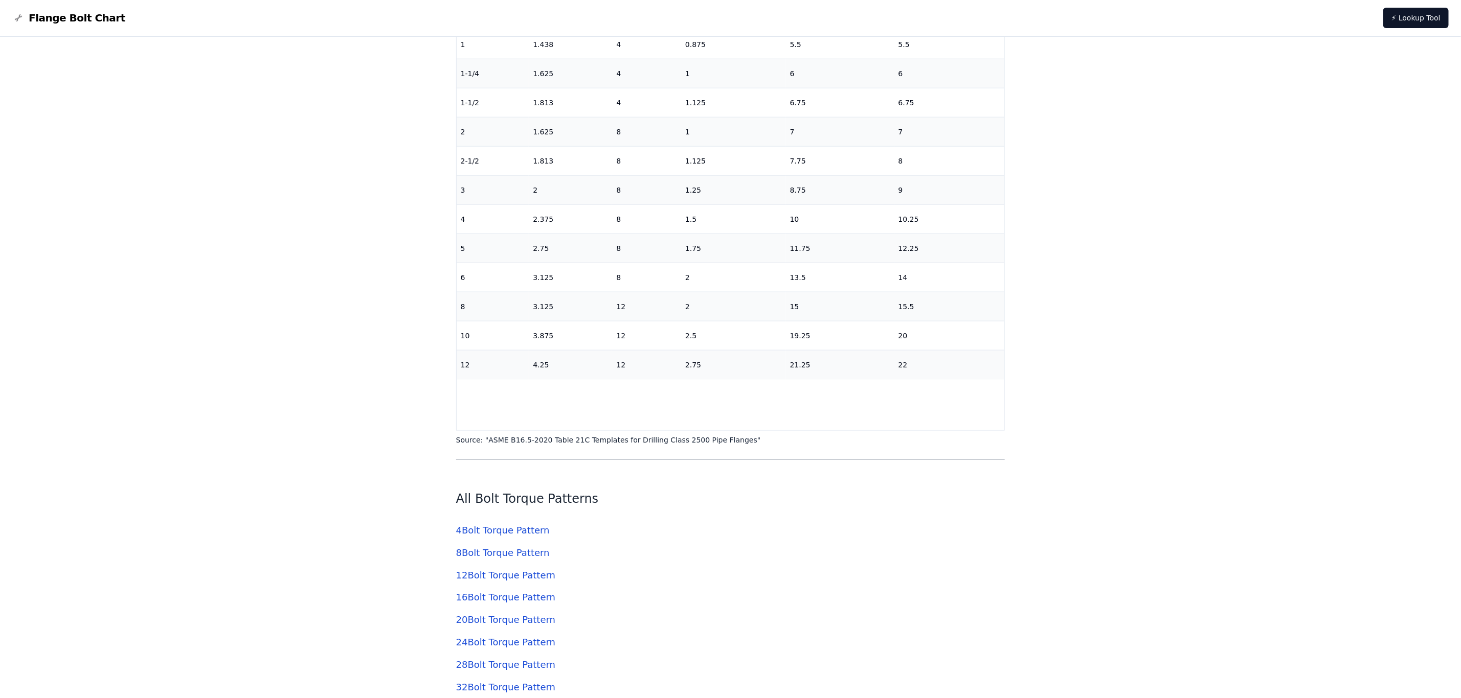
copy thead "Nominal Pipe Size Wrench Size (inches) Number of Studs Diameter of Studs (inche…"
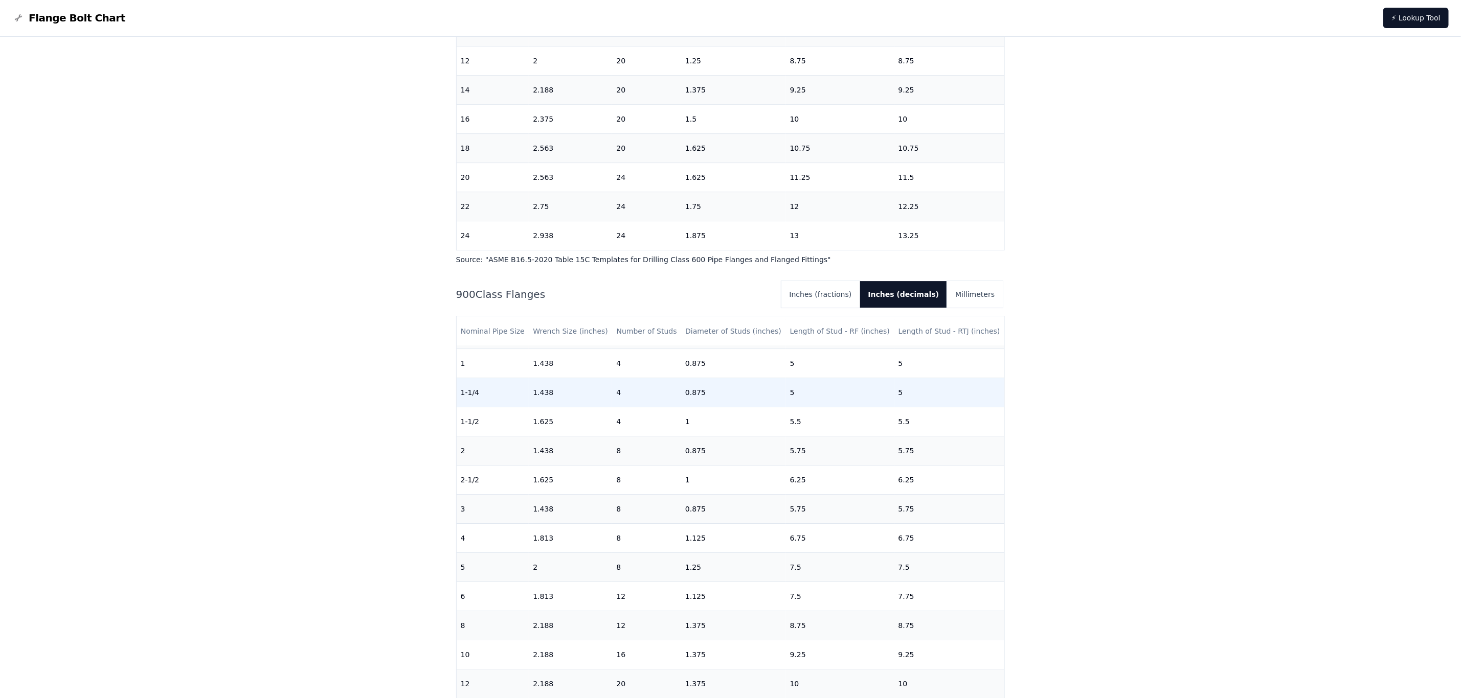
scroll to position [0, 0]
drag, startPoint x: 477, startPoint y: 364, endPoint x: 486, endPoint y: 383, distance: 21.5
click at [486, 383] on tbody "1/2 1.25 4 0.75 4.25 4.25 [DATE] 1.25 4 0.75 4.5 4.5 1 1.438 4 0.875 5 5 1-1/4 …" at bounding box center [731, 623] width 548 height 554
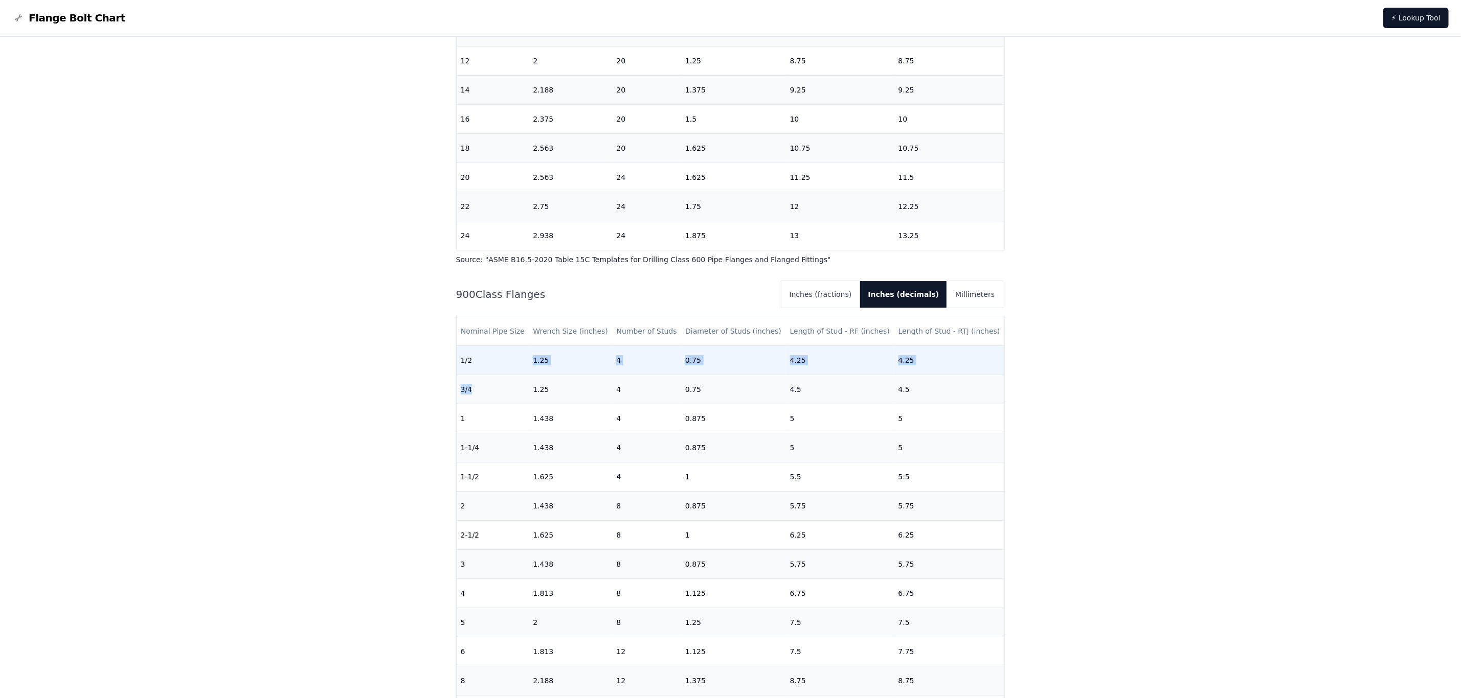
click at [474, 357] on td "1/2" at bounding box center [493, 360] width 73 height 29
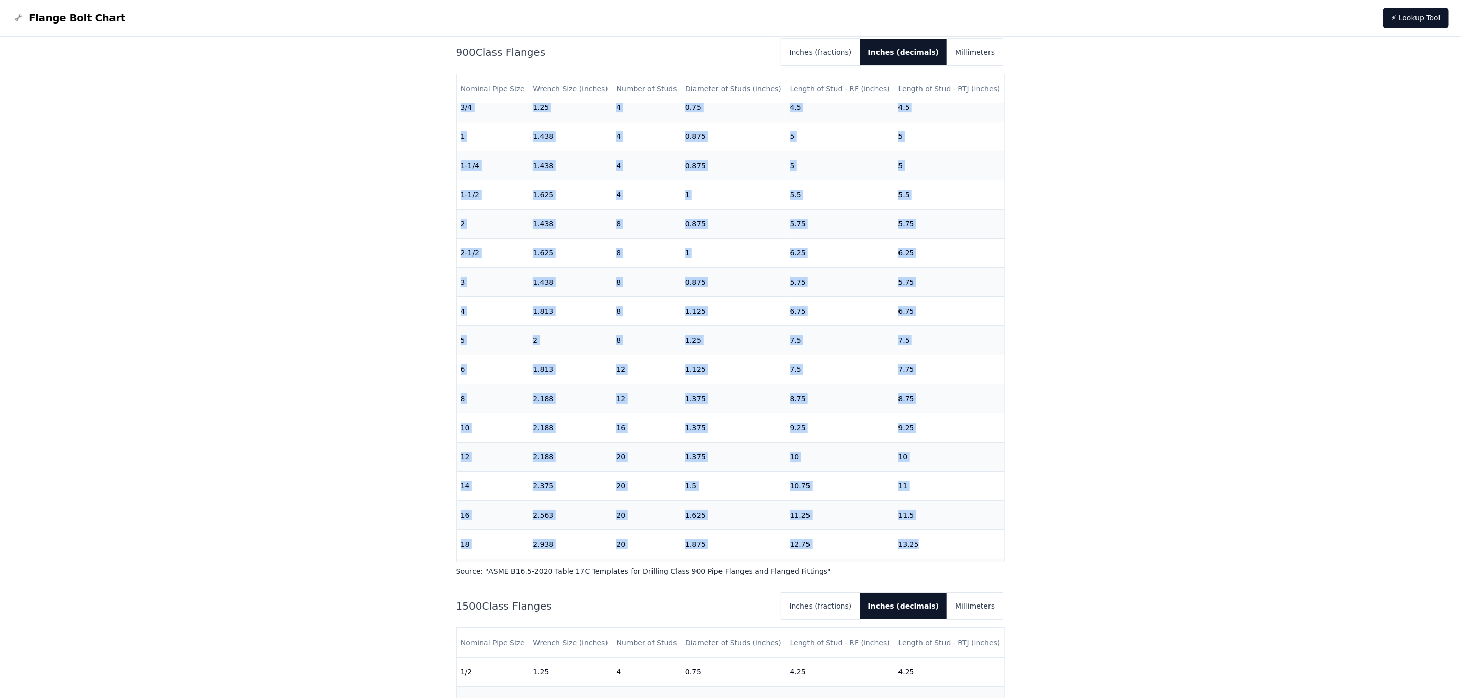
scroll to position [106, 0]
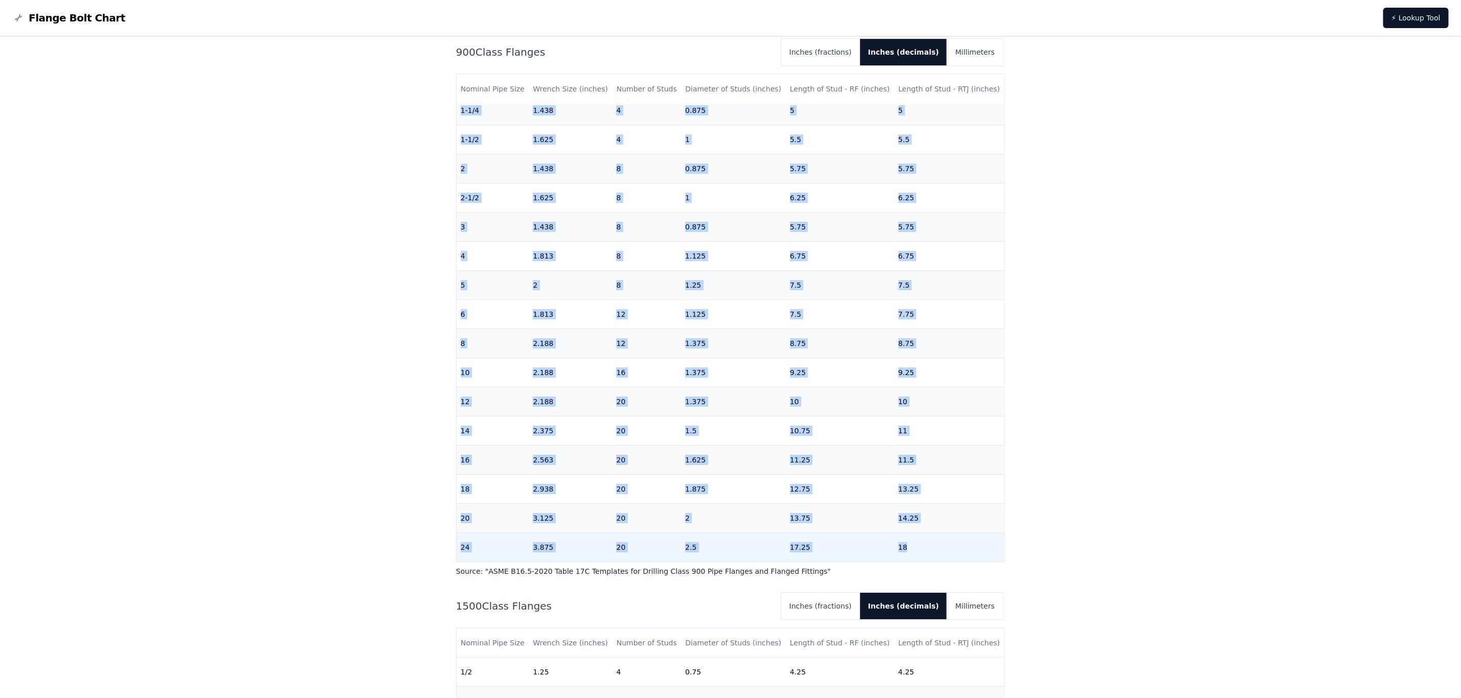
drag, startPoint x: 459, startPoint y: 359, endPoint x: 943, endPoint y: 547, distance: 519.2
click at [943, 465] on tbody "1/2 1.25 4 0.75 4.25 4.25 [DATE] 1.25 4 0.75 4.5 4.5 1 1.438 4 0.875 5 5 1-1/4 …" at bounding box center [731, 285] width 548 height 554
copy tbody "1/2 1.25 4 0.75 4.25 4.25 [DATE] 1.25 4 0.75 4.5 4.5 1 1.438 4 0.875 5 5 1-1/4 …"
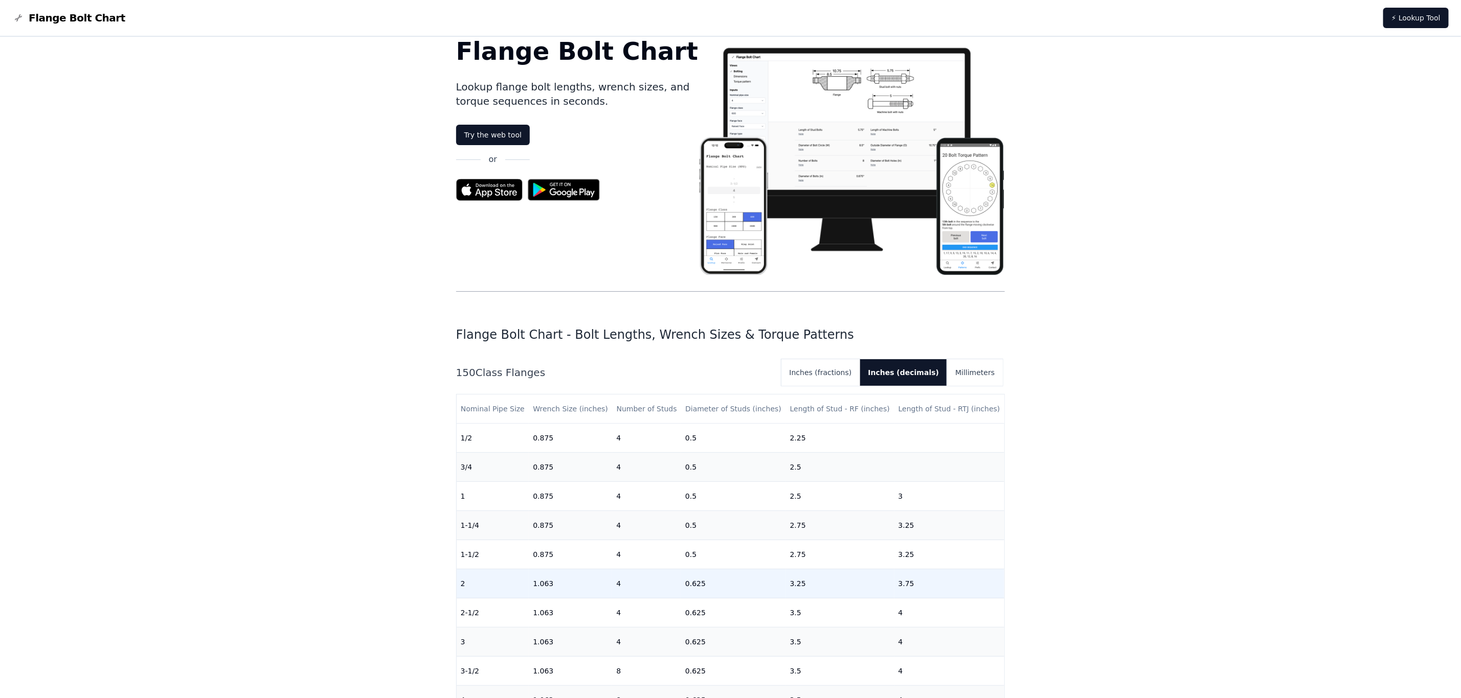
scroll to position [0, 0]
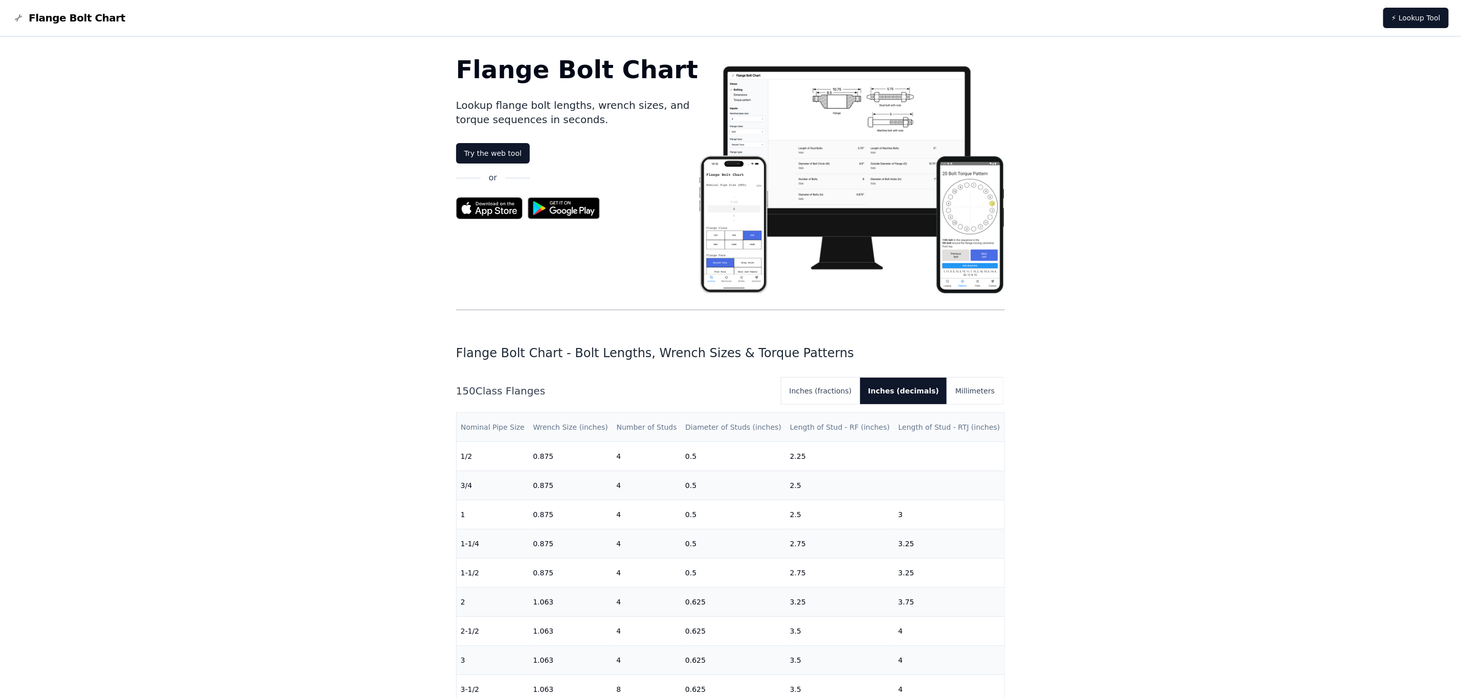
click at [709, 431] on th "Diameter of Studs (inches)" at bounding box center [733, 427] width 105 height 29
drag, startPoint x: 681, startPoint y: 428, endPoint x: 740, endPoint y: 427, distance: 58.8
click at [740, 427] on th "Diameter of Studs (inches)" at bounding box center [733, 427] width 105 height 29
copy th "Diameter of Studs"
click at [816, 427] on th "Length of Stud - RF (inches)" at bounding box center [840, 427] width 108 height 29
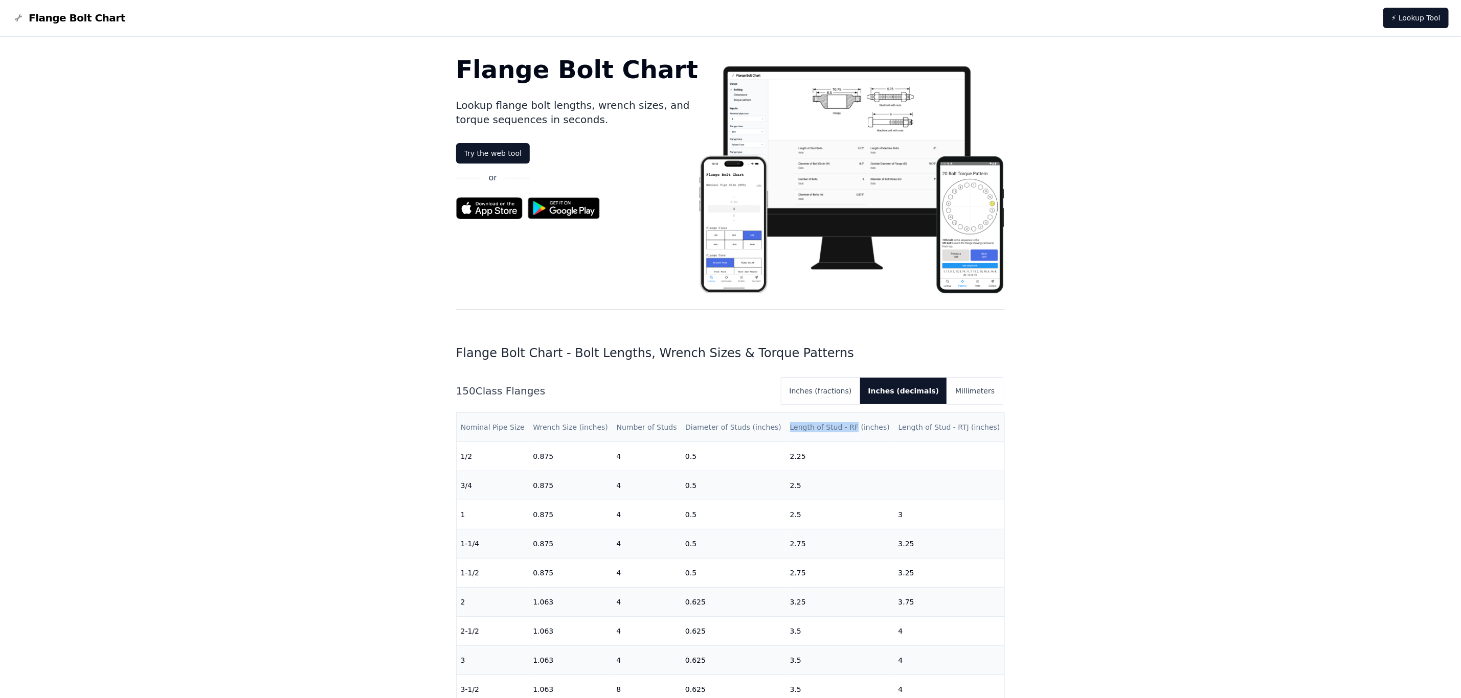
drag, startPoint x: 783, startPoint y: 428, endPoint x: 845, endPoint y: 424, distance: 62.5
click at [845, 424] on th "Length of Stud - RF (inches)" at bounding box center [840, 427] width 108 height 29
click at [554, 424] on th "Wrench Size (inches)" at bounding box center [570, 427] width 83 height 29
drag, startPoint x: 534, startPoint y: 426, endPoint x: 573, endPoint y: 427, distance: 38.9
click at [573, 427] on th "Wrench Size (inches)" at bounding box center [570, 427] width 83 height 29
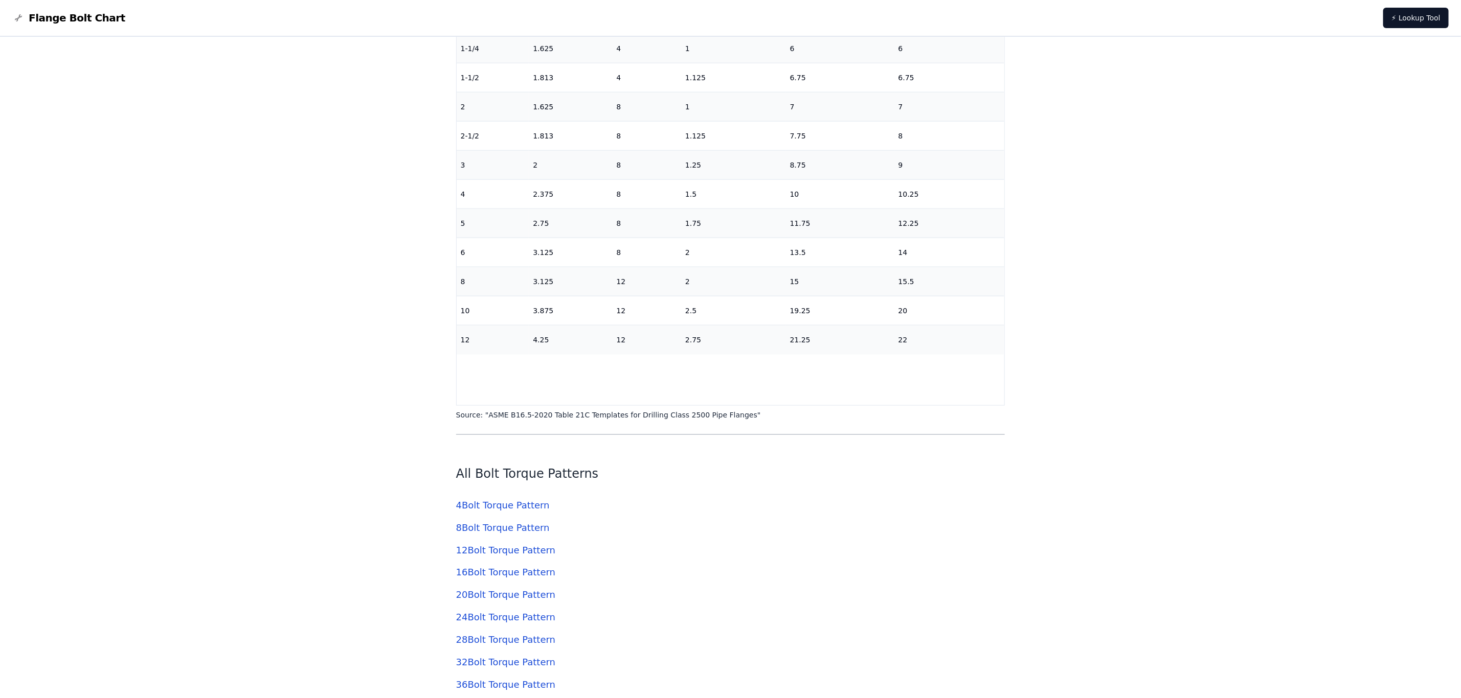
scroll to position [3834, 0]
